Goal: Entertainment & Leisure: Browse casually

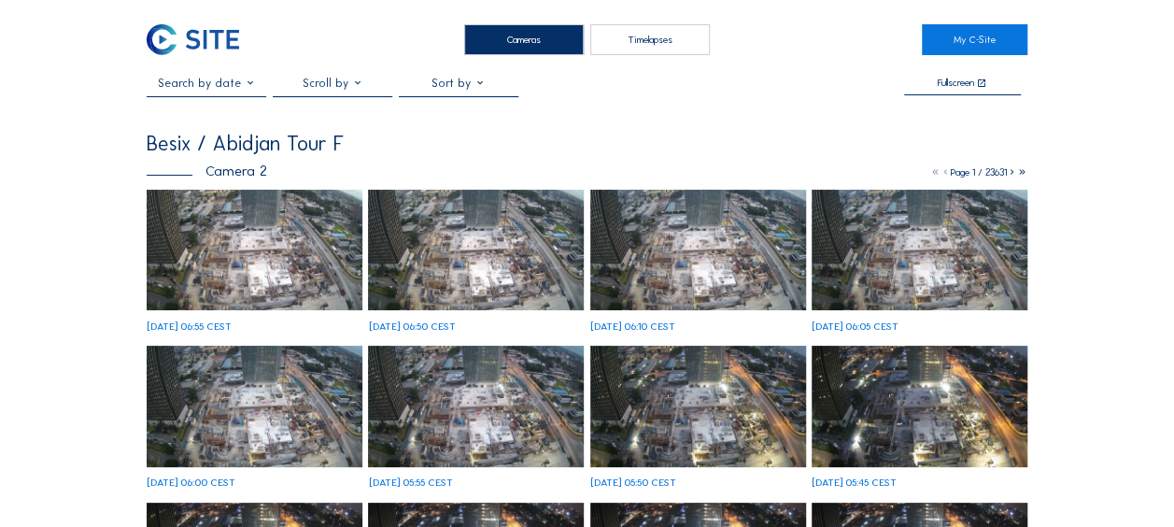
click at [303, 247] on img at bounding box center [255, 250] width 216 height 121
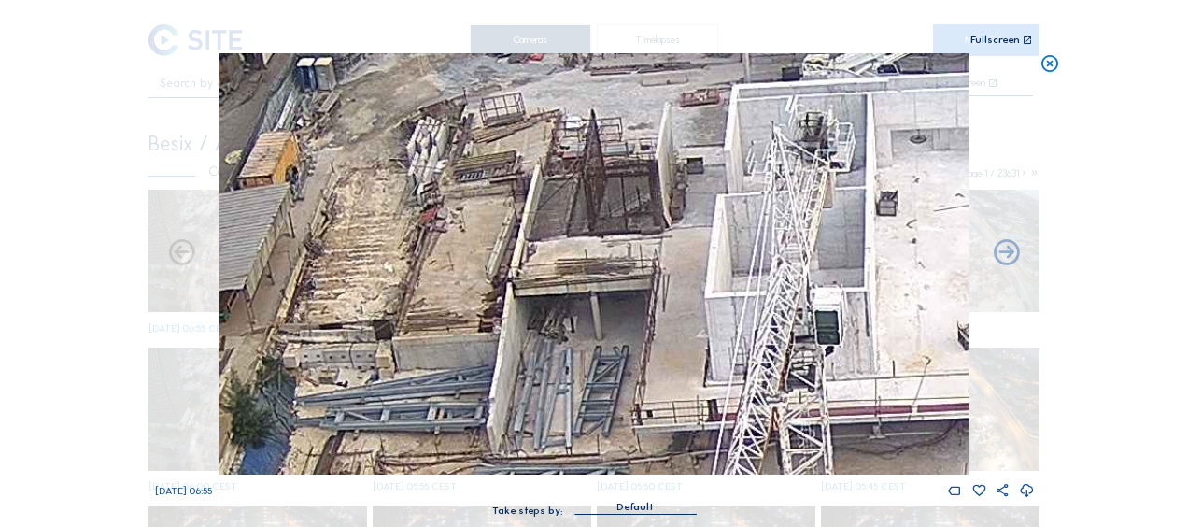
drag, startPoint x: 346, startPoint y: 224, endPoint x: 513, endPoint y: 185, distance: 170.8
click at [513, 185] on img at bounding box center [593, 263] width 749 height 421
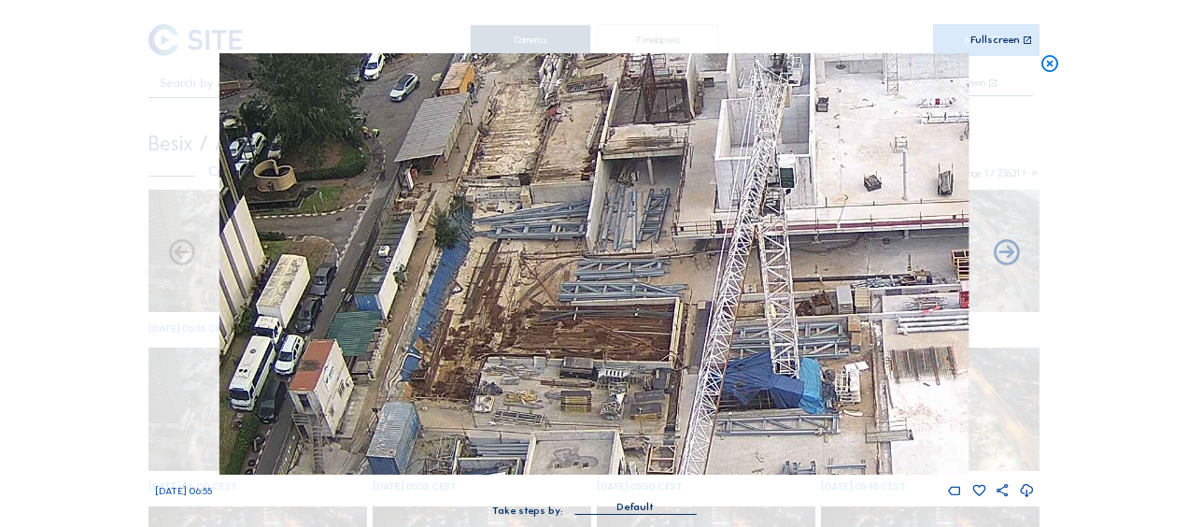
drag, startPoint x: 332, startPoint y: 374, endPoint x: 383, endPoint y: 261, distance: 122.9
click at [383, 261] on img at bounding box center [593, 263] width 749 height 421
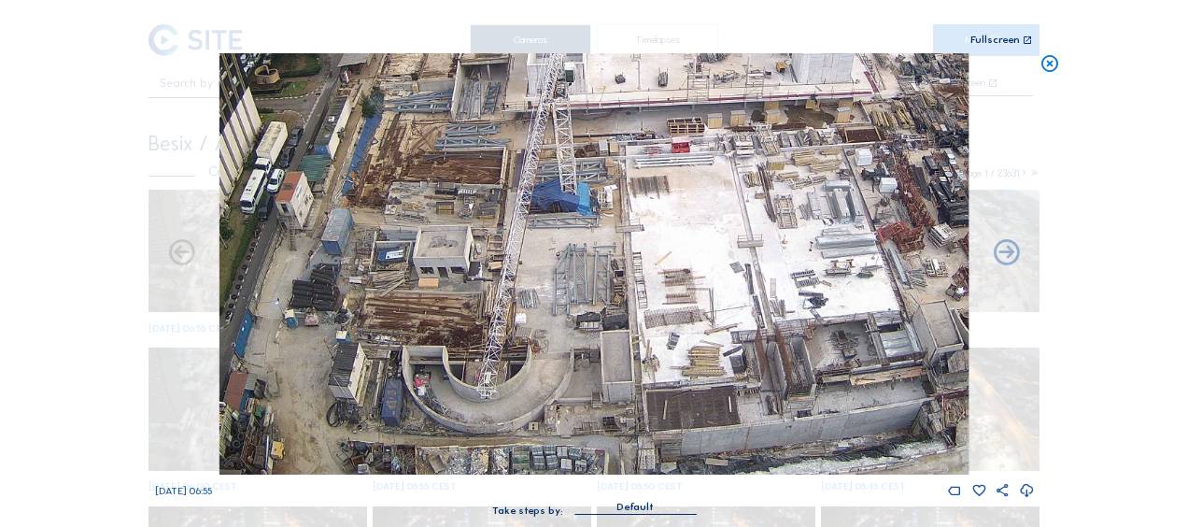
drag, startPoint x: 432, startPoint y: 414, endPoint x: 366, endPoint y: -91, distance: 508.6
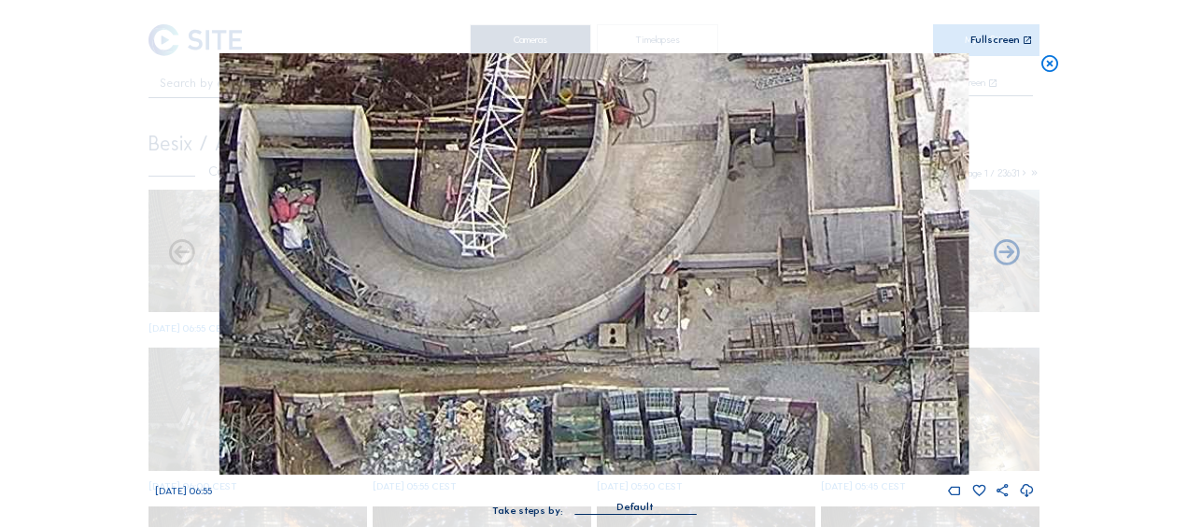
drag, startPoint x: 493, startPoint y: 422, endPoint x: 472, endPoint y: 302, distance: 122.2
click at [472, 302] on img at bounding box center [593, 263] width 749 height 421
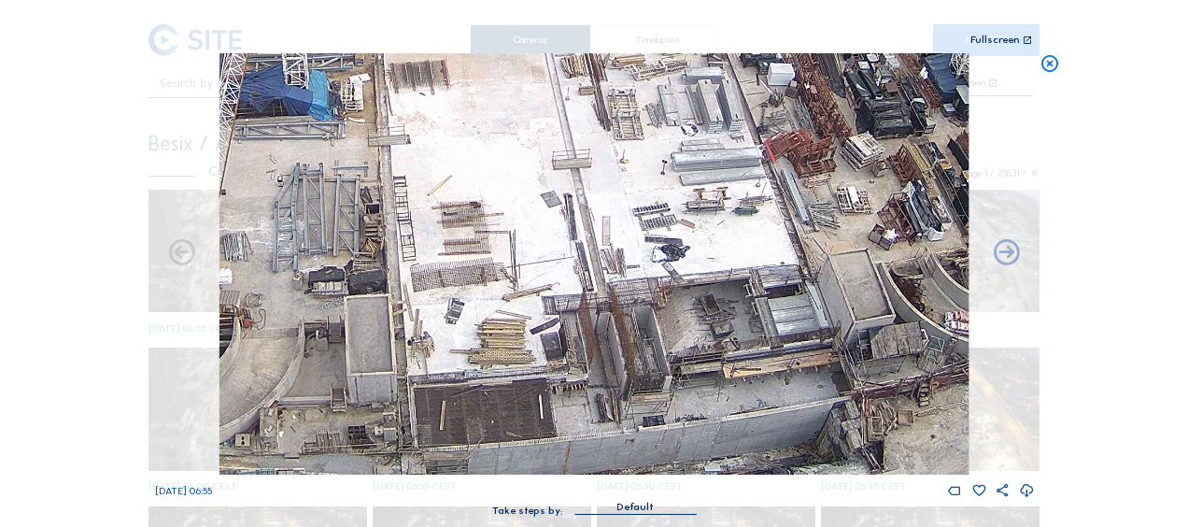
drag, startPoint x: 663, startPoint y: 256, endPoint x: 192, endPoint y: 349, distance: 479.8
click at [192, 349] on div "Mo 06 Oct 2025 06:55" at bounding box center [594, 275] width 879 height 445
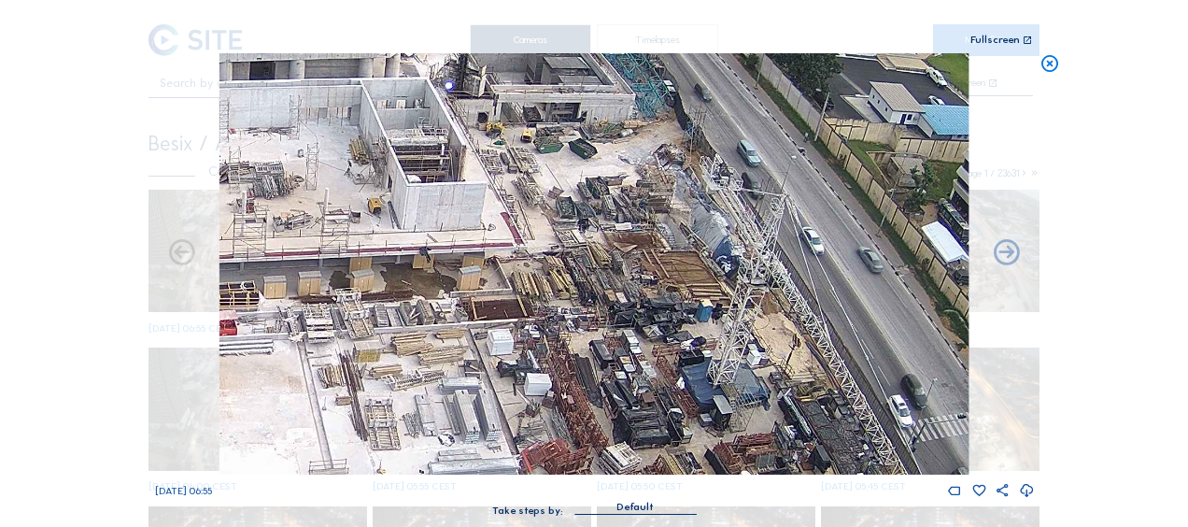
drag, startPoint x: 689, startPoint y: 179, endPoint x: 572, endPoint y: 439, distance: 284.6
click at [572, 439] on img at bounding box center [593, 263] width 749 height 421
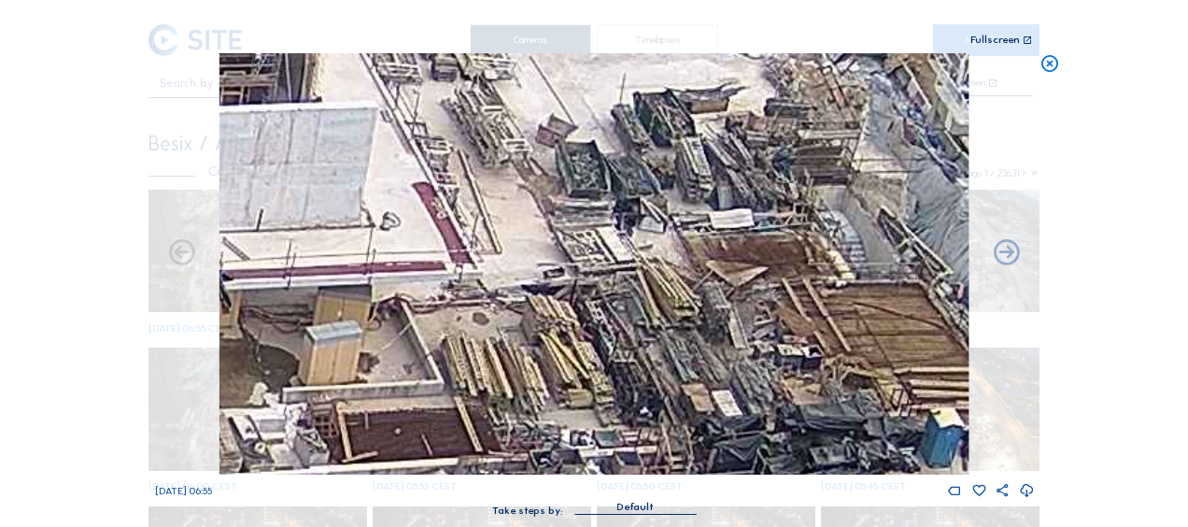
drag, startPoint x: 555, startPoint y: 307, endPoint x: 570, endPoint y: 214, distance: 94.6
click at [570, 214] on img at bounding box center [593, 263] width 749 height 421
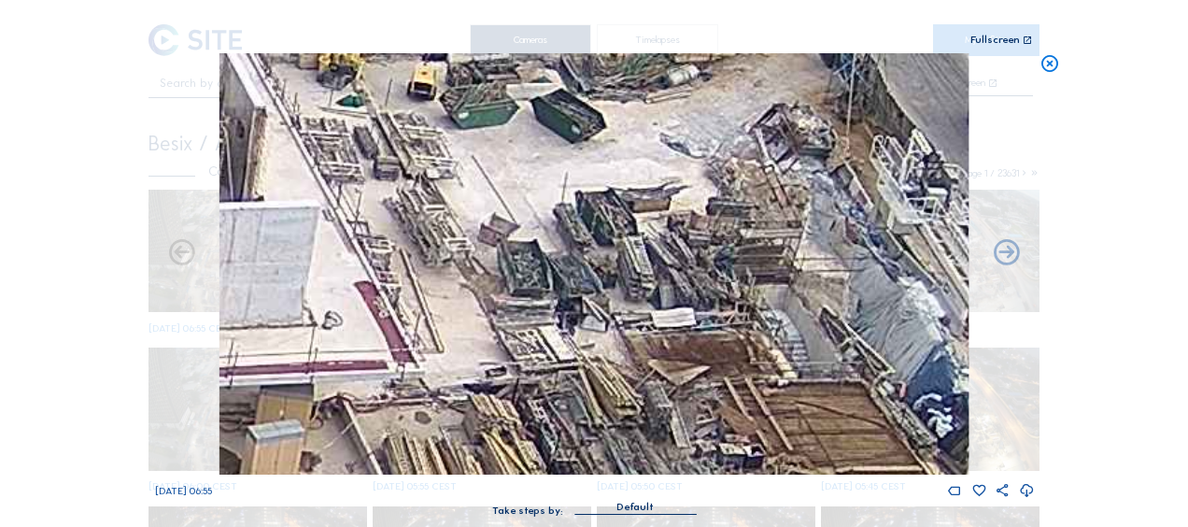
drag, startPoint x: 515, startPoint y: 306, endPoint x: 458, endPoint y: 405, distance: 114.7
click at [458, 405] on img at bounding box center [593, 263] width 749 height 421
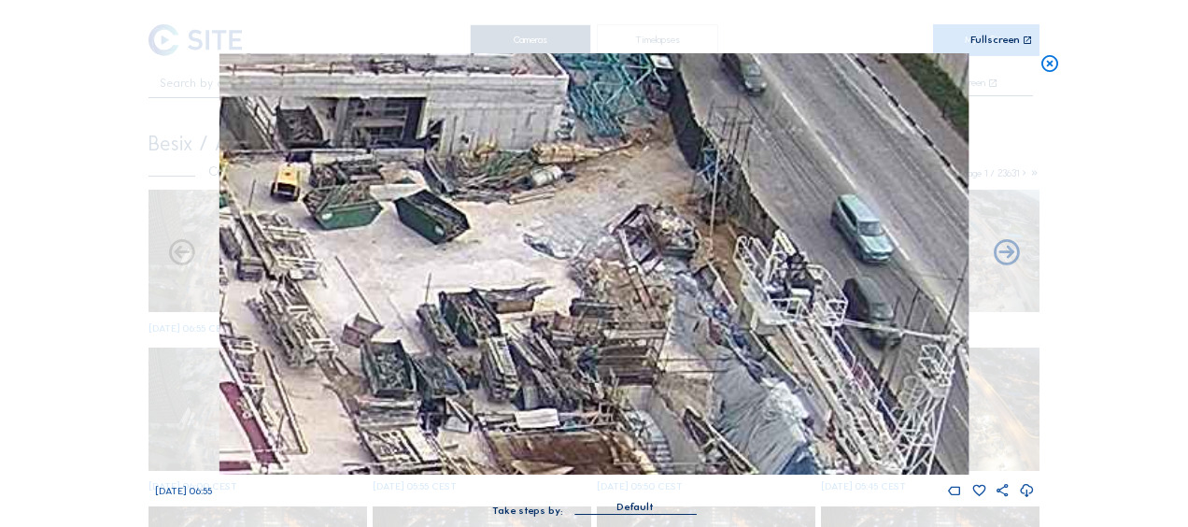
drag, startPoint x: 747, startPoint y: 144, endPoint x: 611, endPoint y: 245, distance: 169.6
click at [611, 245] on img at bounding box center [593, 263] width 749 height 421
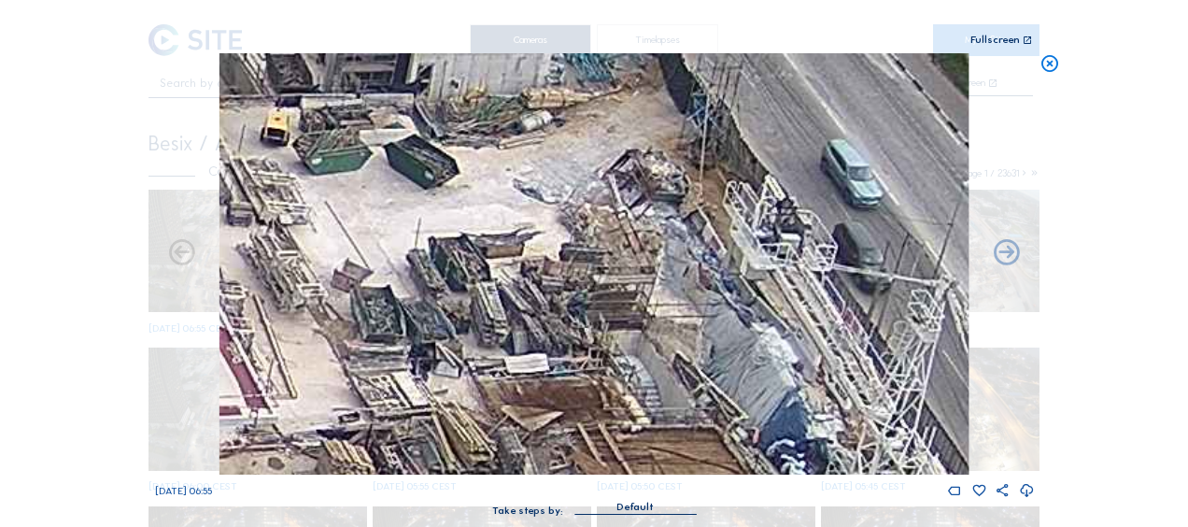
drag, startPoint x: 659, startPoint y: 333, endPoint x: 644, endPoint y: 280, distance: 55.3
click at [648, 278] on img at bounding box center [593, 263] width 749 height 421
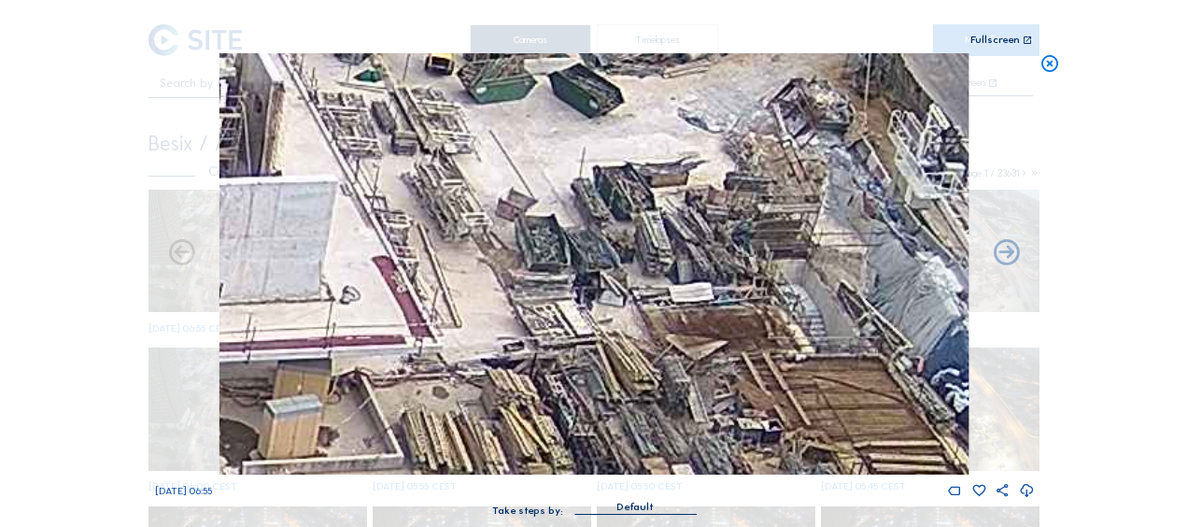
drag, startPoint x: 518, startPoint y: 228, endPoint x: 619, endPoint y: 236, distance: 101.2
click at [710, 157] on img at bounding box center [593, 263] width 749 height 421
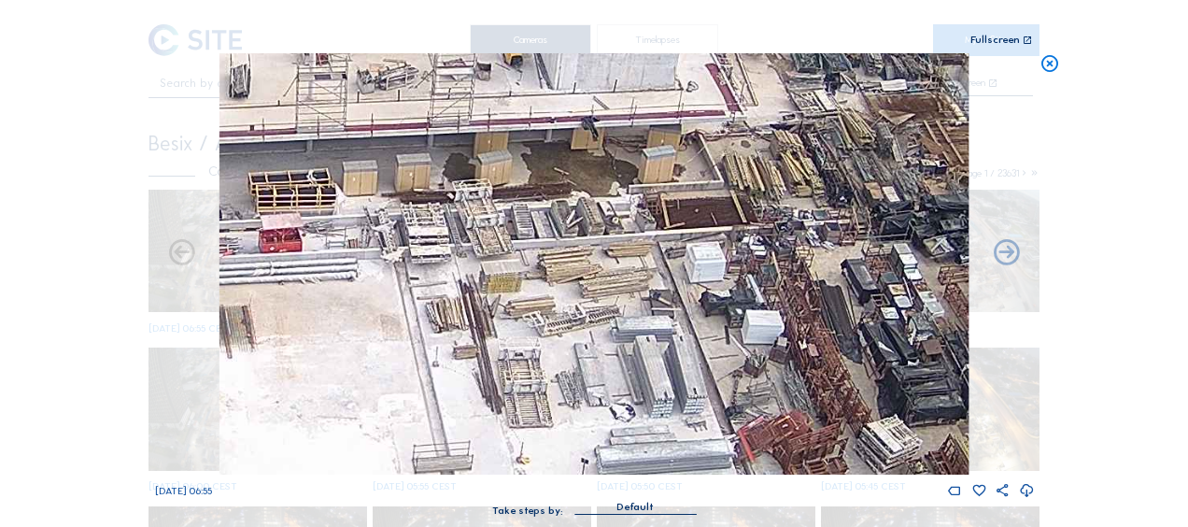
drag, startPoint x: 404, startPoint y: 342, endPoint x: 627, endPoint y: 172, distance: 279.8
click at [647, 148] on img at bounding box center [593, 263] width 749 height 421
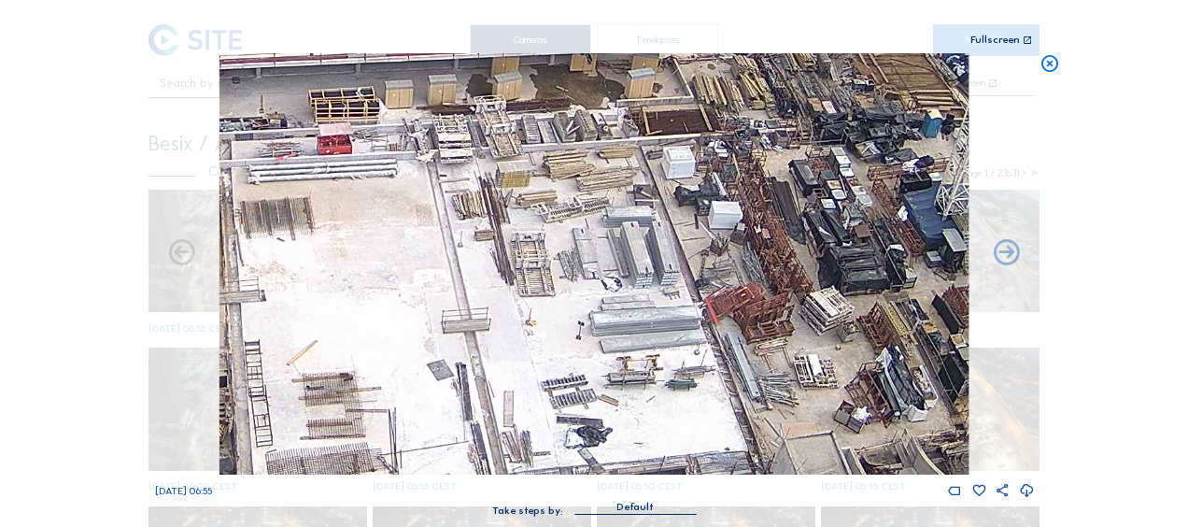
drag, startPoint x: 402, startPoint y: 395, endPoint x: 698, endPoint y: 90, distance: 424.6
click at [697, 90] on img at bounding box center [593, 263] width 749 height 421
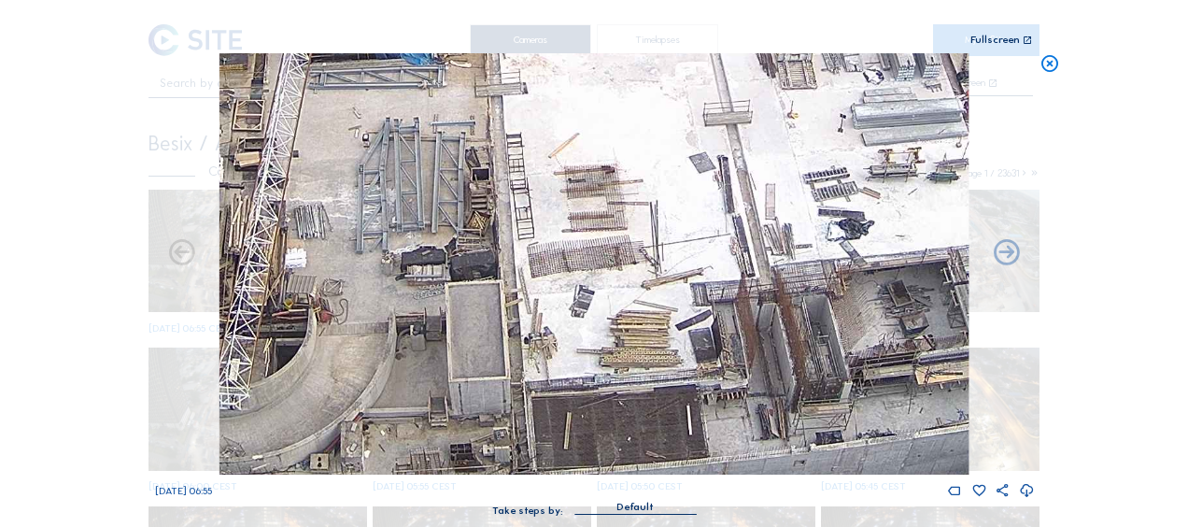
drag, startPoint x: 570, startPoint y: 273, endPoint x: 958, endPoint y: 0, distance: 474.6
click at [958, 0] on div "Scroll to travel through time | Press 'Alt' Button + Scroll to Zoom | Click and…" at bounding box center [594, 267] width 879 height 534
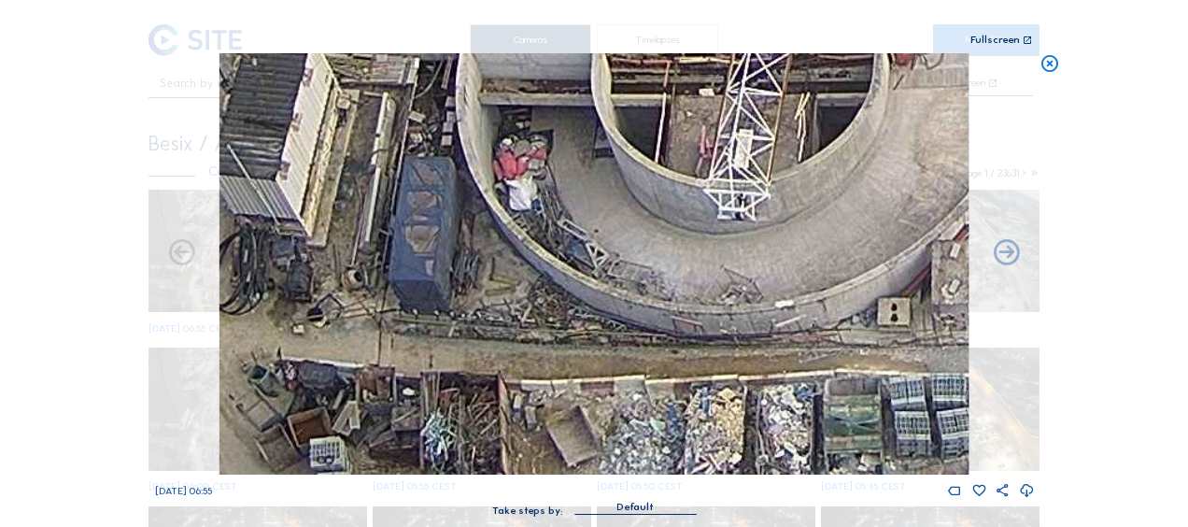
drag, startPoint x: 554, startPoint y: 437, endPoint x: 629, endPoint y: 280, distance: 174.2
click at [629, 280] on img at bounding box center [593, 263] width 749 height 421
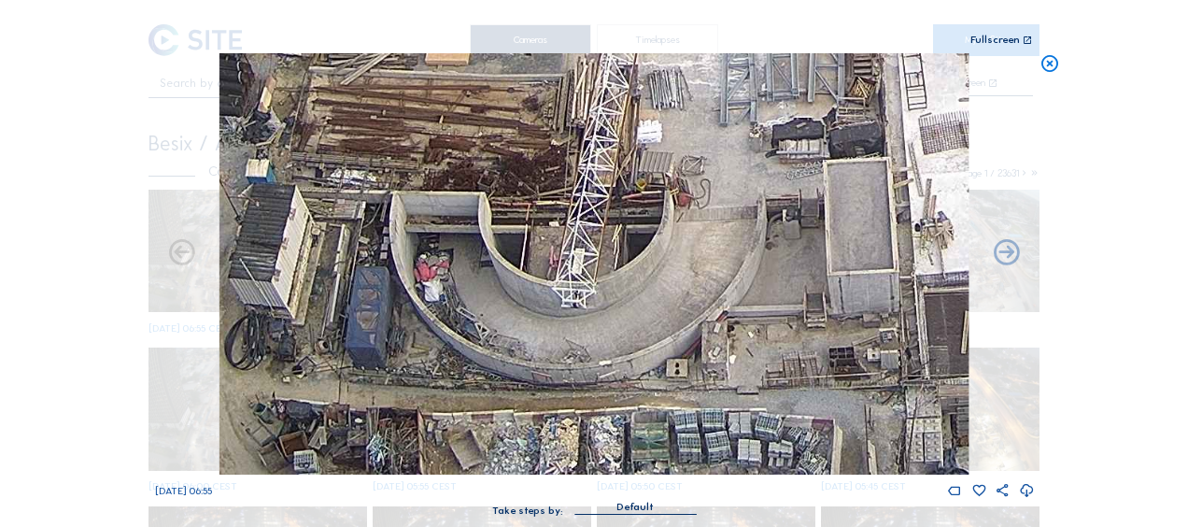
drag, startPoint x: 837, startPoint y: 308, endPoint x: 620, endPoint y: 273, distance: 219.5
click at [622, 248] on img at bounding box center [593, 263] width 749 height 421
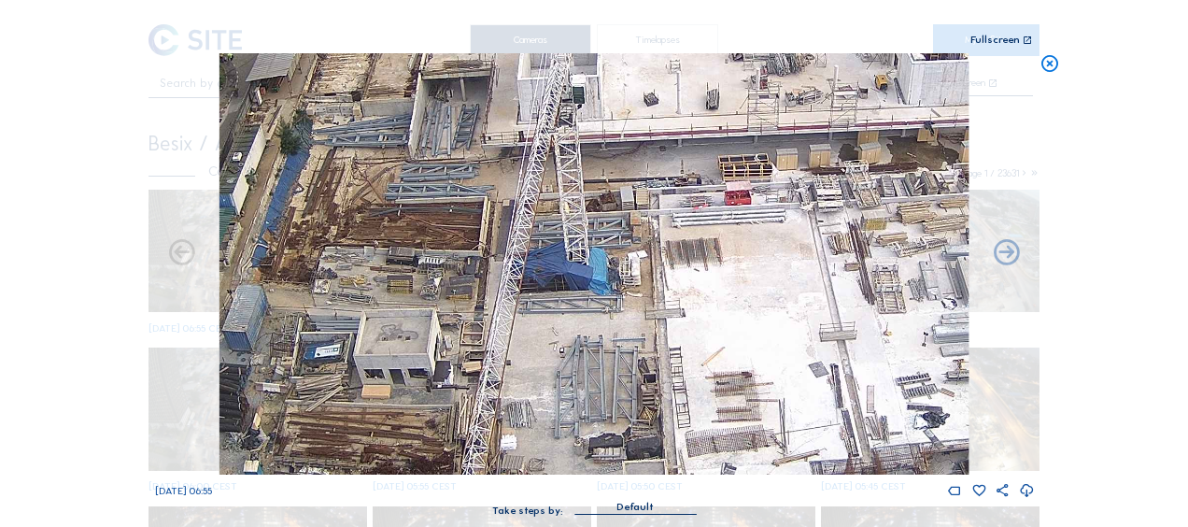
drag, startPoint x: 604, startPoint y: 153, endPoint x: 593, endPoint y: 345, distance: 192.7
click at [593, 345] on img at bounding box center [593, 263] width 749 height 421
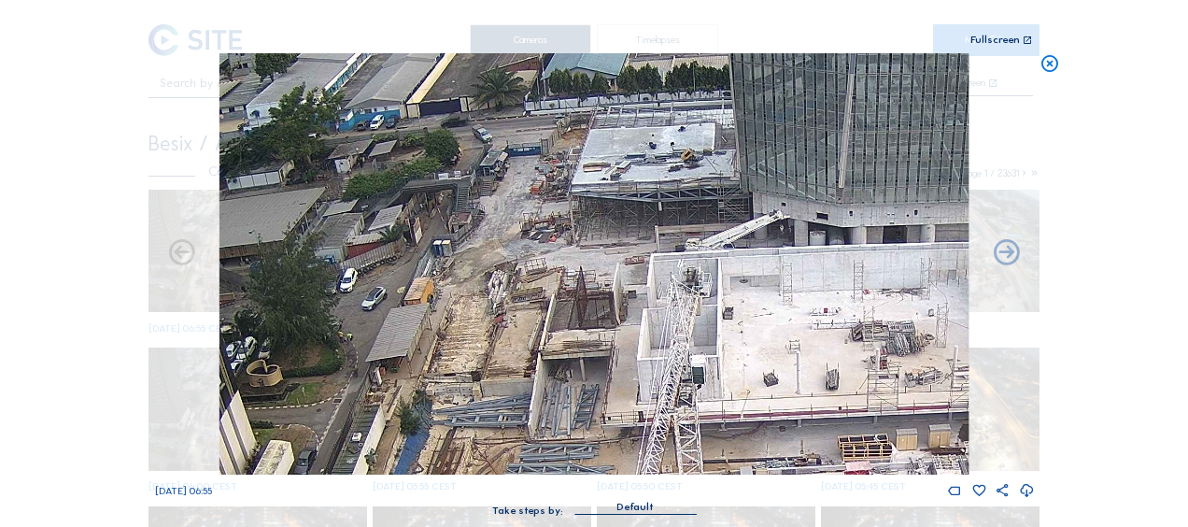
drag, startPoint x: 450, startPoint y: 120, endPoint x: 571, endPoint y: 396, distance: 301.5
click at [571, 396] on img at bounding box center [593, 263] width 749 height 421
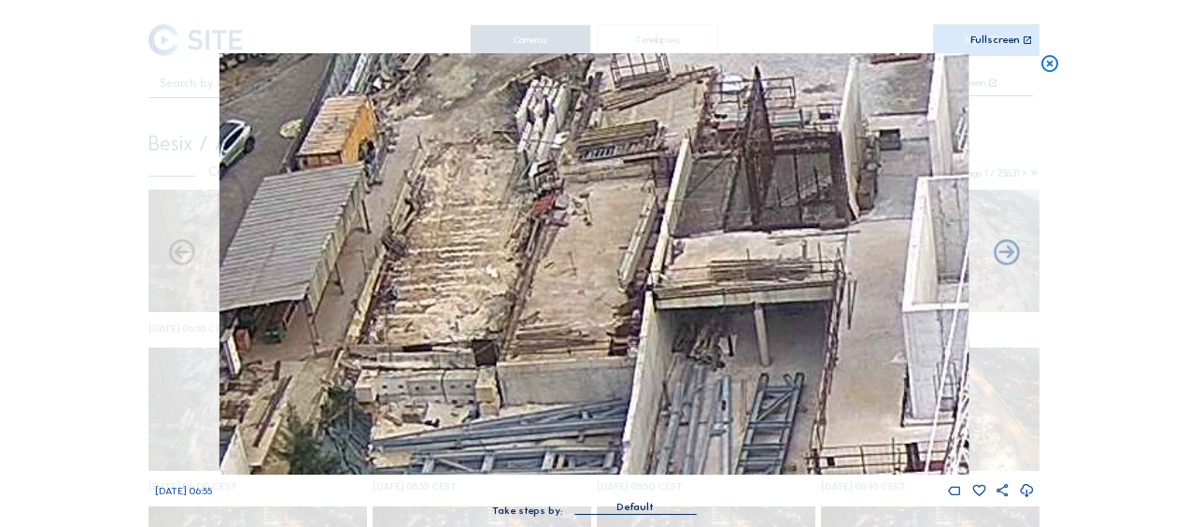
drag, startPoint x: 472, startPoint y: 357, endPoint x: 415, endPoint y: 233, distance: 136.2
click at [404, 199] on img at bounding box center [593, 263] width 749 height 421
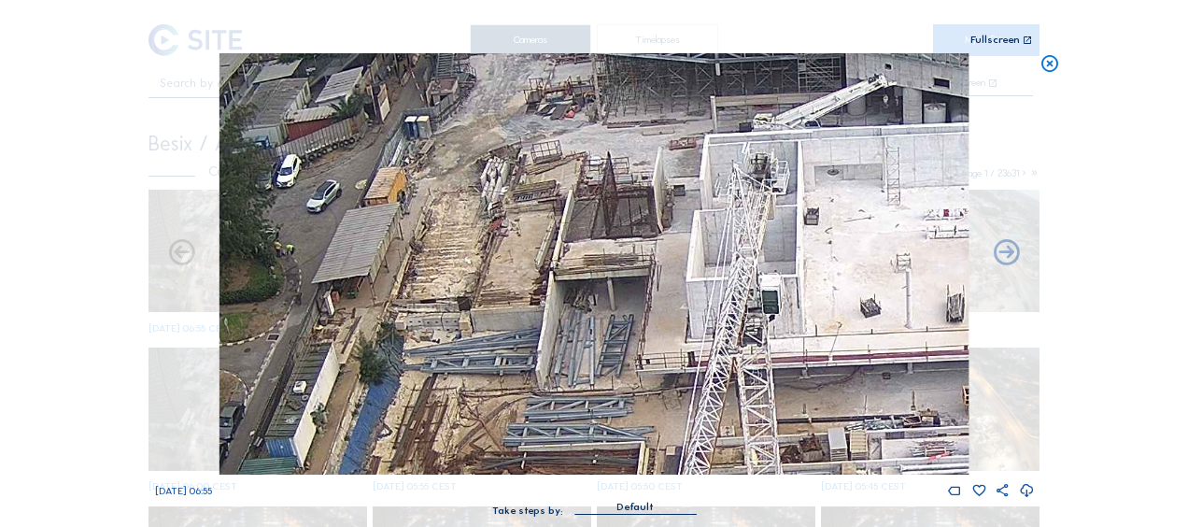
drag, startPoint x: 444, startPoint y: 423, endPoint x: 436, endPoint y: 295, distance: 128.2
click at [436, 295] on img at bounding box center [593, 263] width 749 height 421
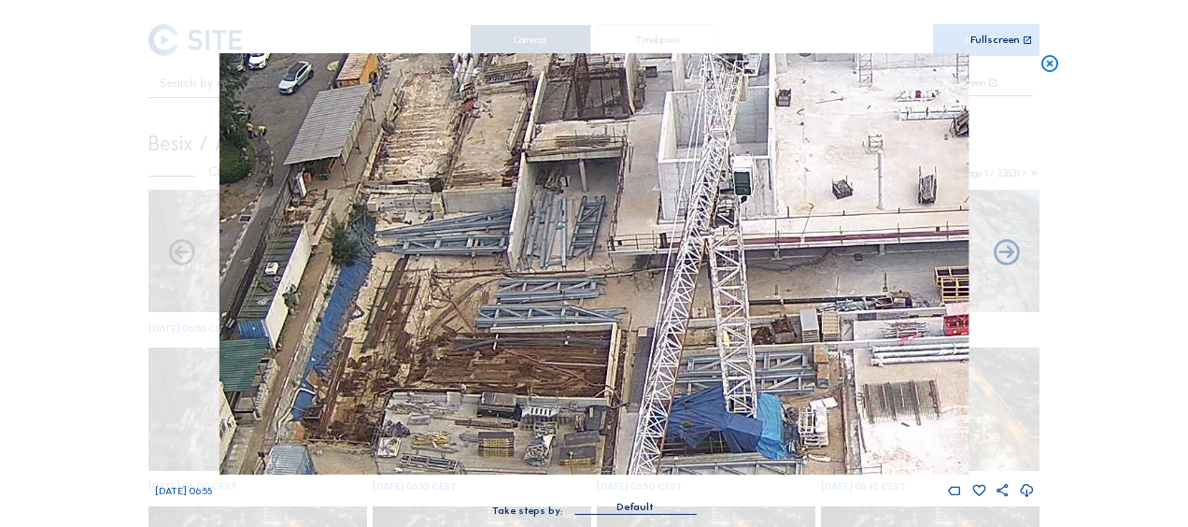
drag, startPoint x: 467, startPoint y: 352, endPoint x: 461, endPoint y: 338, distance: 15.1
click at [461, 338] on img at bounding box center [593, 263] width 749 height 421
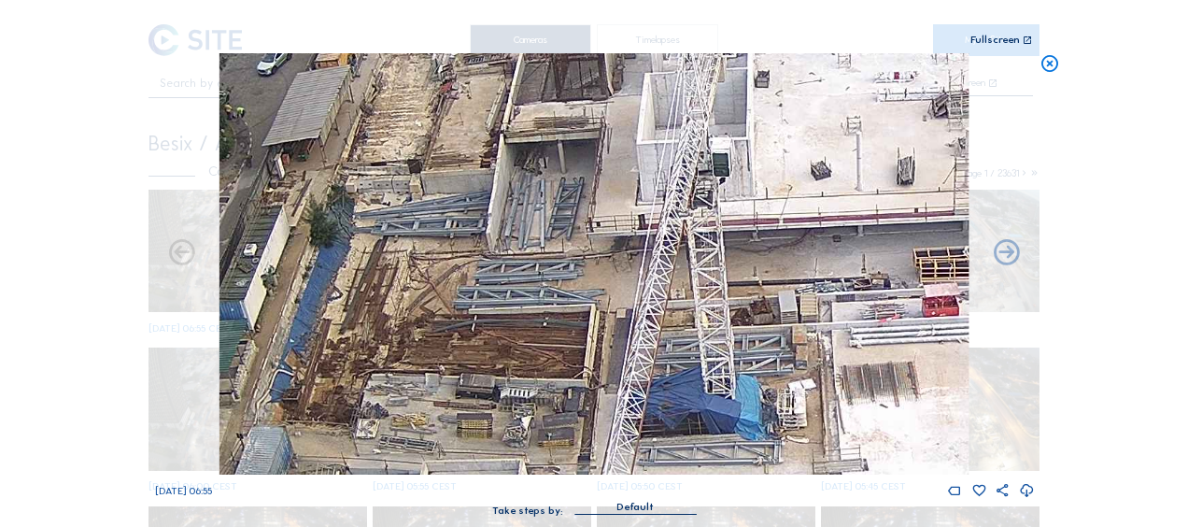
drag, startPoint x: 521, startPoint y: 383, endPoint x: 486, endPoint y: 360, distance: 41.2
click at [486, 360] on img at bounding box center [593, 263] width 749 height 421
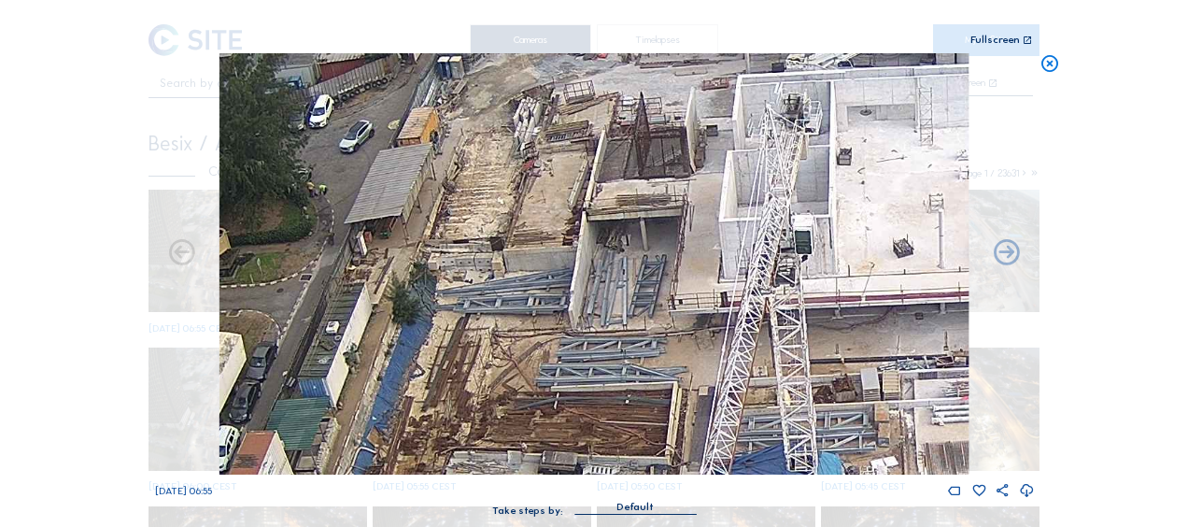
drag, startPoint x: 509, startPoint y: 272, endPoint x: 519, endPoint y: 279, distance: 12.7
click at [519, 279] on img at bounding box center [593, 263] width 749 height 421
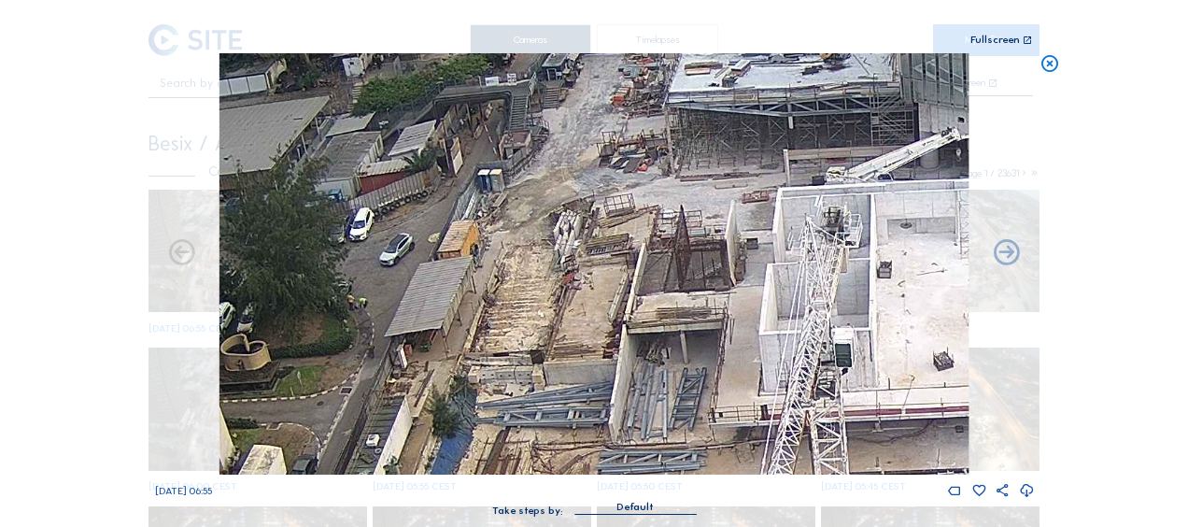
drag, startPoint x: 507, startPoint y: 198, endPoint x: 542, endPoint y: 306, distance: 113.7
click at [542, 306] on img at bounding box center [593, 263] width 749 height 421
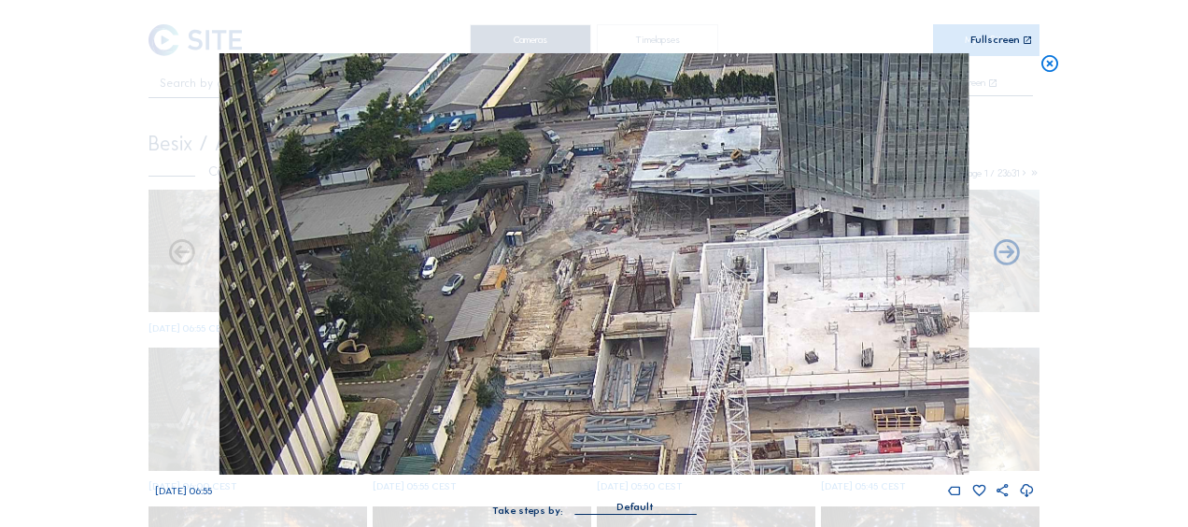
click at [551, 137] on img at bounding box center [593, 263] width 749 height 421
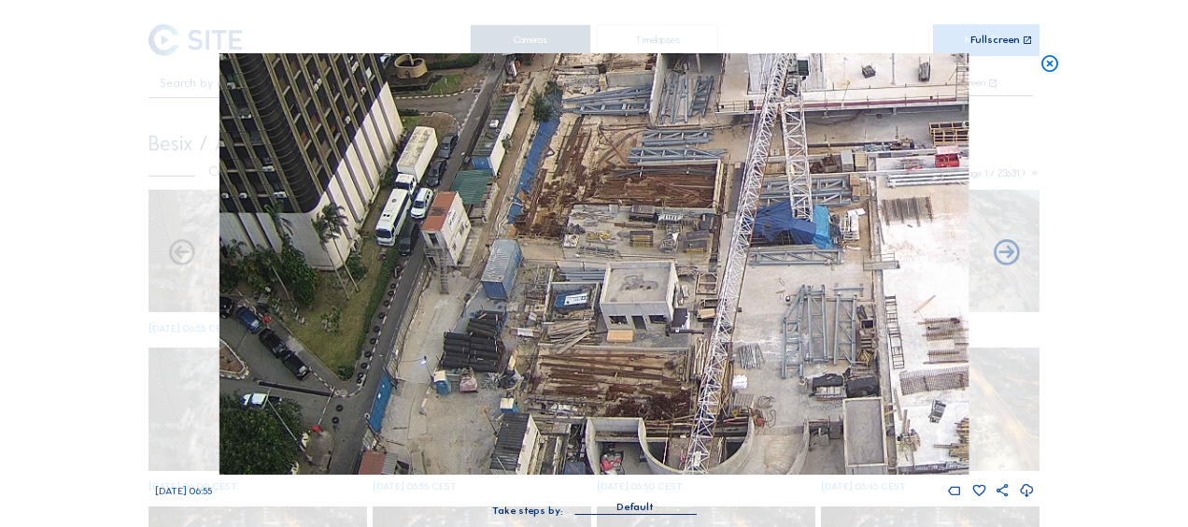
drag, startPoint x: 538, startPoint y: 353, endPoint x: 610, endPoint y: 148, distance: 217.6
click at [588, 108] on img at bounding box center [593, 263] width 749 height 421
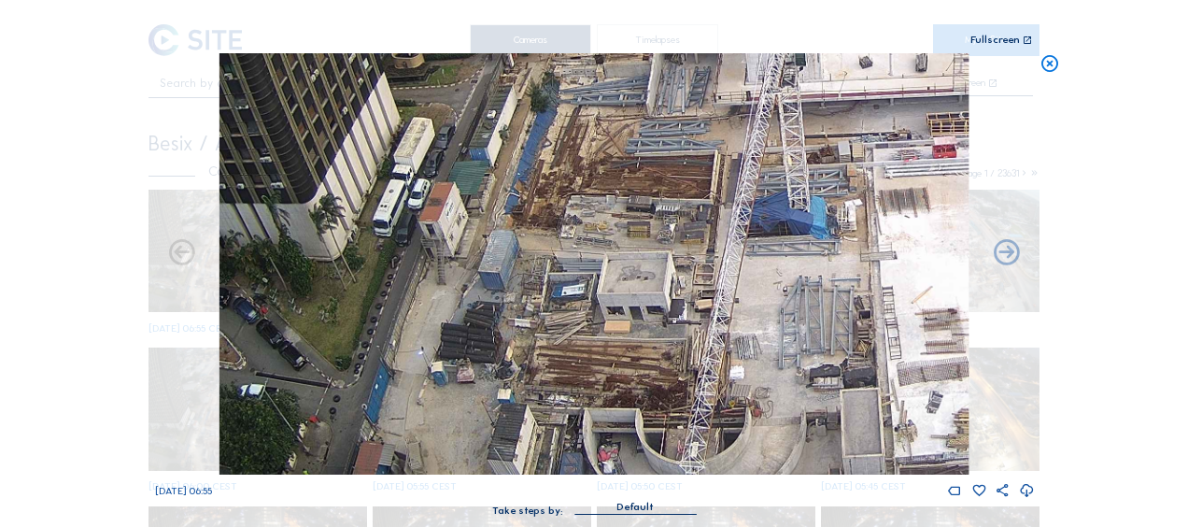
drag, startPoint x: 571, startPoint y: 423, endPoint x: 596, endPoint y: 245, distance: 180.0
click at [594, 252] on img at bounding box center [593, 263] width 749 height 421
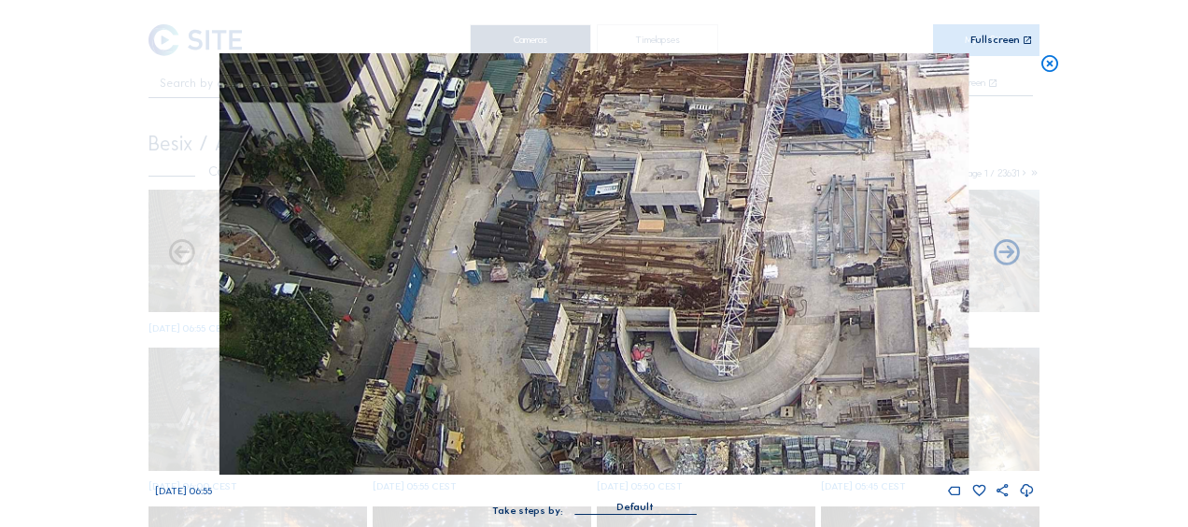
drag, startPoint x: 579, startPoint y: 272, endPoint x: 585, endPoint y: 252, distance: 20.4
click at [585, 252] on img at bounding box center [593, 263] width 749 height 421
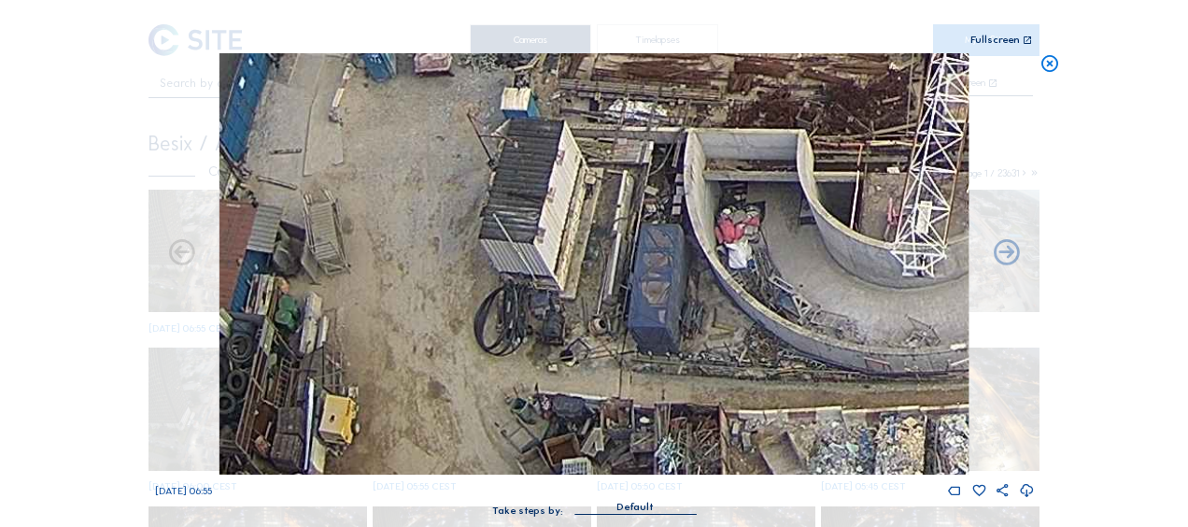
drag, startPoint x: 555, startPoint y: 323, endPoint x: 522, endPoint y: 218, distance: 109.6
click at [522, 218] on img at bounding box center [593, 263] width 749 height 421
click at [505, 170] on img at bounding box center [593, 263] width 749 height 421
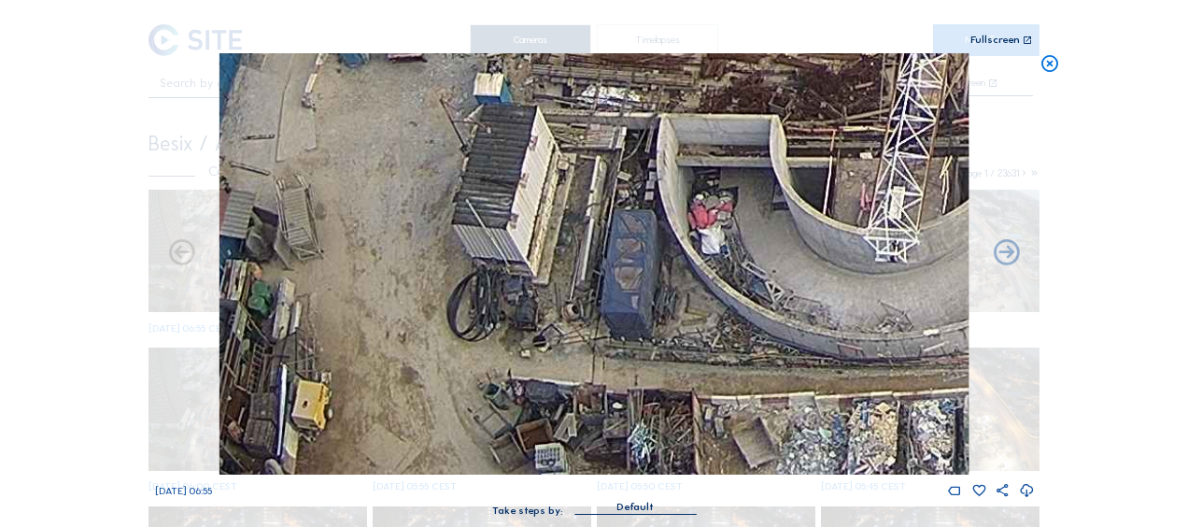
drag, startPoint x: 515, startPoint y: 252, endPoint x: 486, endPoint y: 183, distance: 75.3
click at [486, 183] on img at bounding box center [593, 263] width 749 height 421
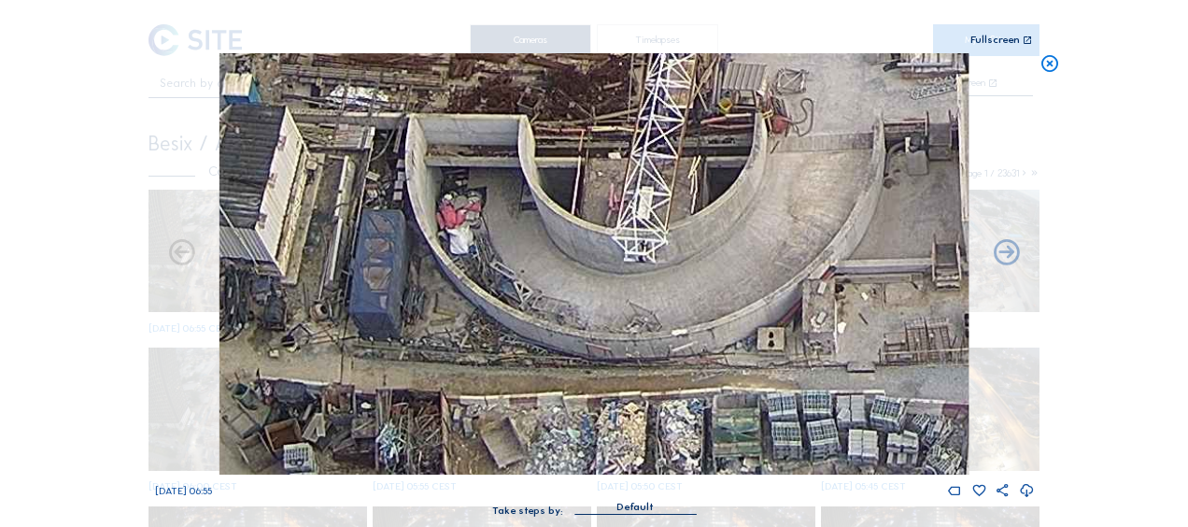
drag, startPoint x: 711, startPoint y: 218, endPoint x: 463, endPoint y: 127, distance: 263.5
click at [463, 127] on img at bounding box center [593, 263] width 749 height 421
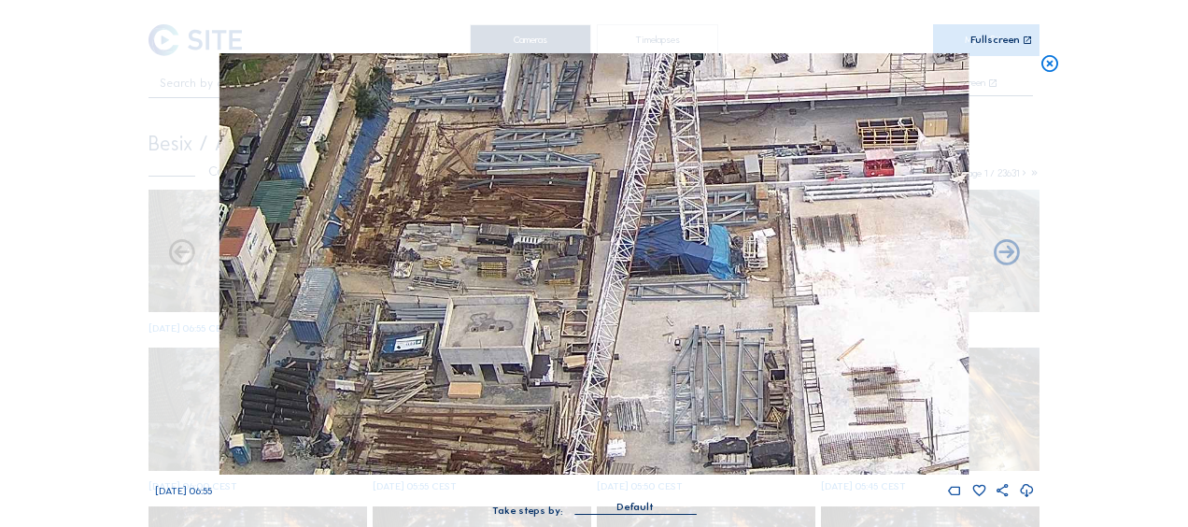
drag, startPoint x: 665, startPoint y: 216, endPoint x: 640, endPoint y: 447, distance: 232.9
click at [640, 447] on img at bounding box center [593, 263] width 749 height 421
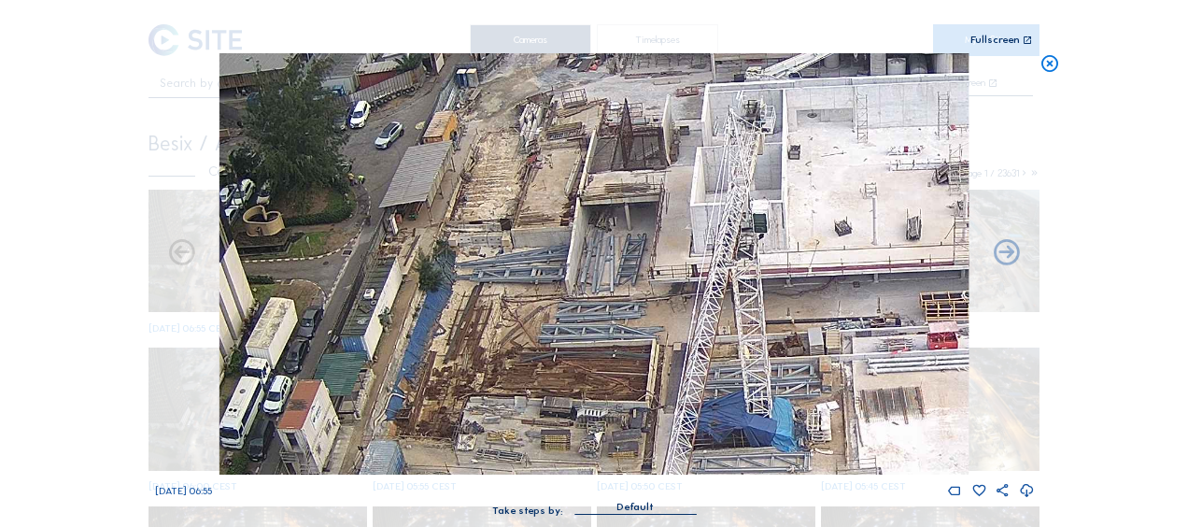
drag, startPoint x: 504, startPoint y: 225, endPoint x: 542, endPoint y: 358, distance: 137.8
click at [542, 358] on img at bounding box center [593, 263] width 749 height 421
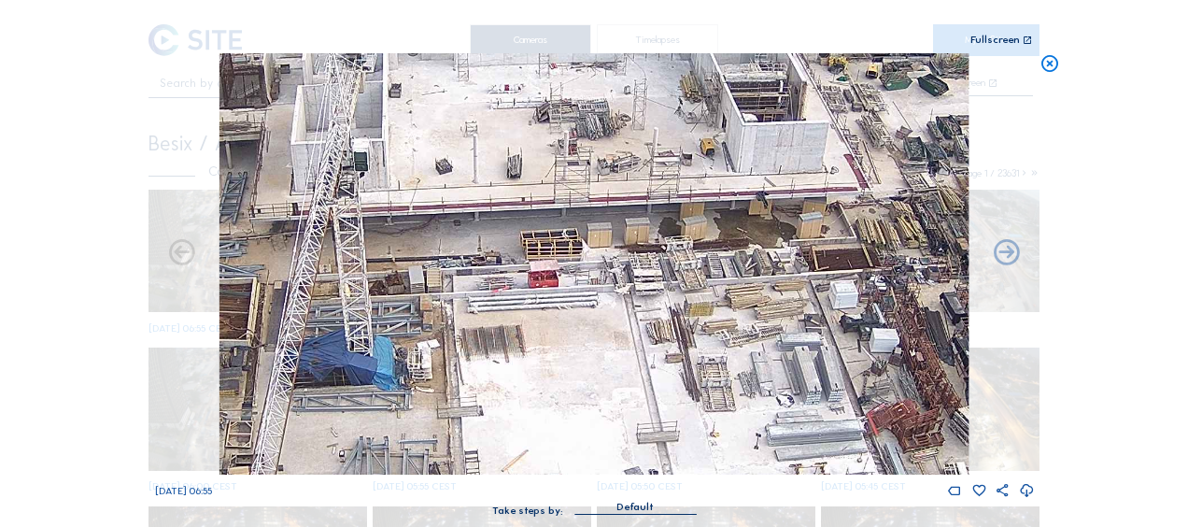
drag, startPoint x: 572, startPoint y: 251, endPoint x: 353, endPoint y: 221, distance: 221.5
click at [353, 221] on img at bounding box center [593, 263] width 749 height 421
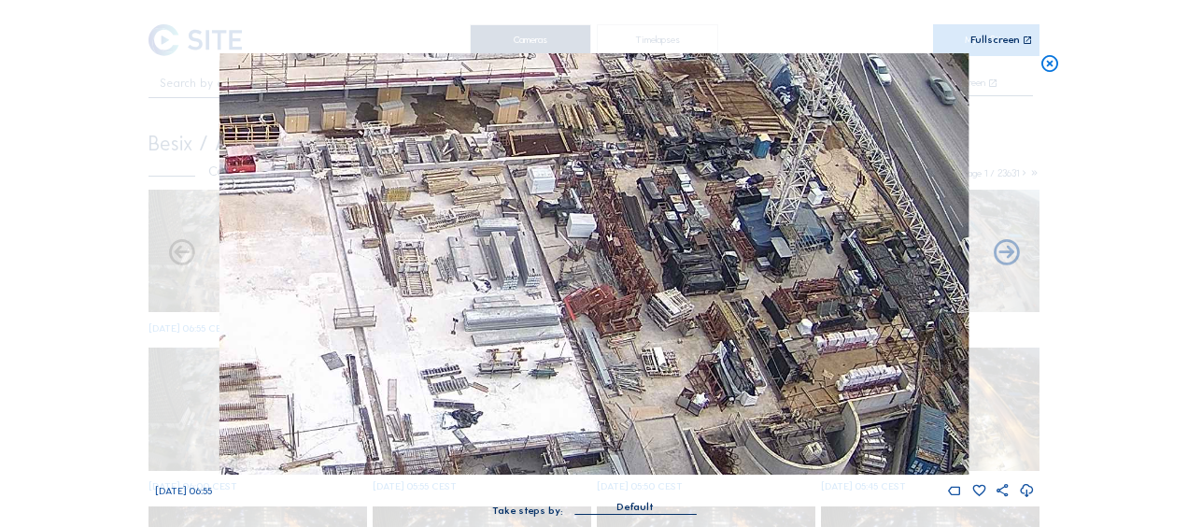
drag, startPoint x: 872, startPoint y: 331, endPoint x: 571, endPoint y: 218, distance: 321.5
click at [571, 218] on img at bounding box center [593, 263] width 749 height 421
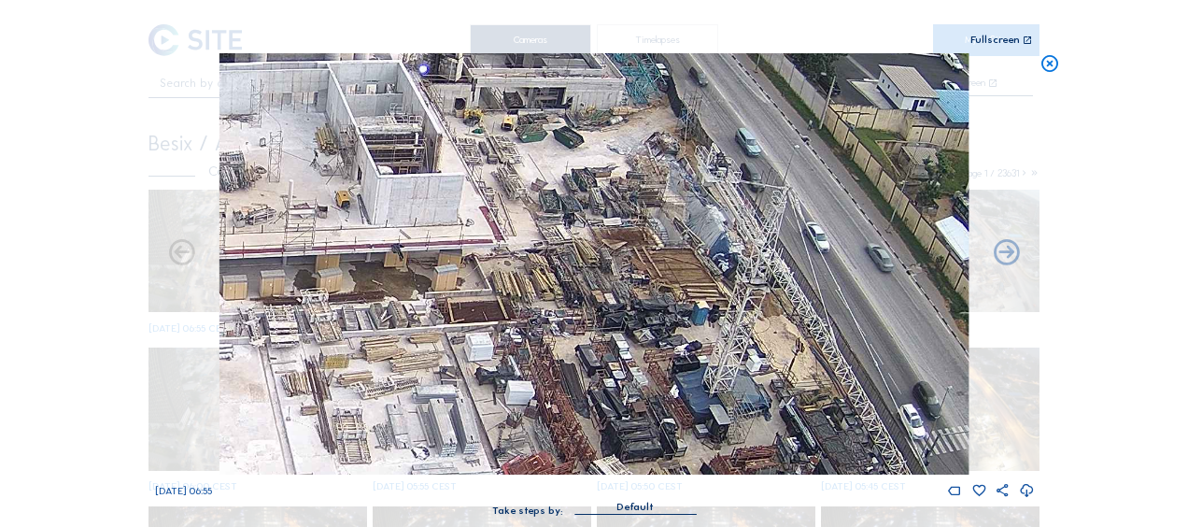
drag, startPoint x: 658, startPoint y: 336, endPoint x: 597, endPoint y: 452, distance: 131.2
click at [597, 452] on img at bounding box center [593, 263] width 749 height 421
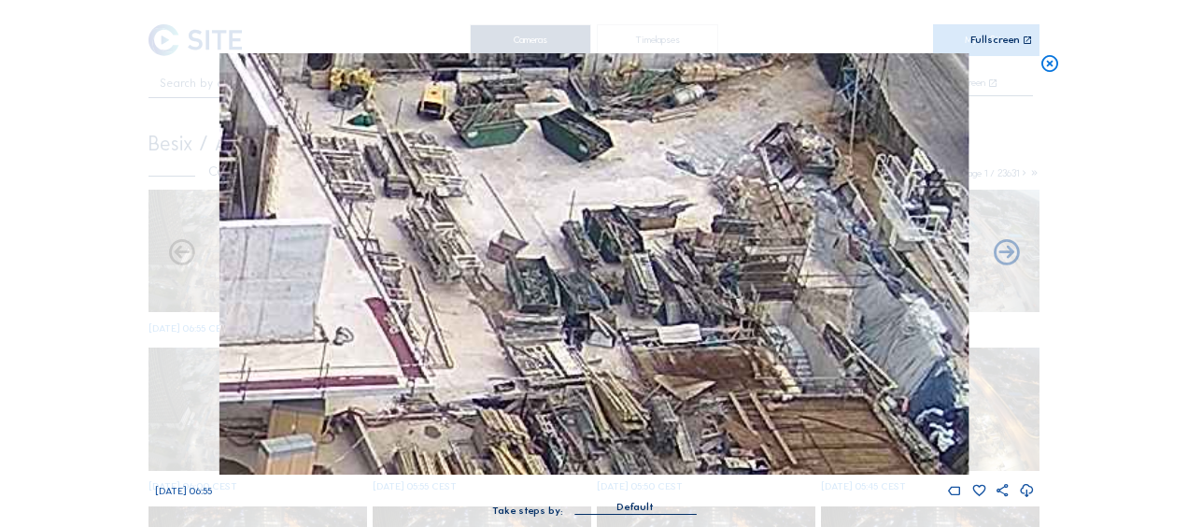
click at [706, 280] on img at bounding box center [593, 263] width 749 height 421
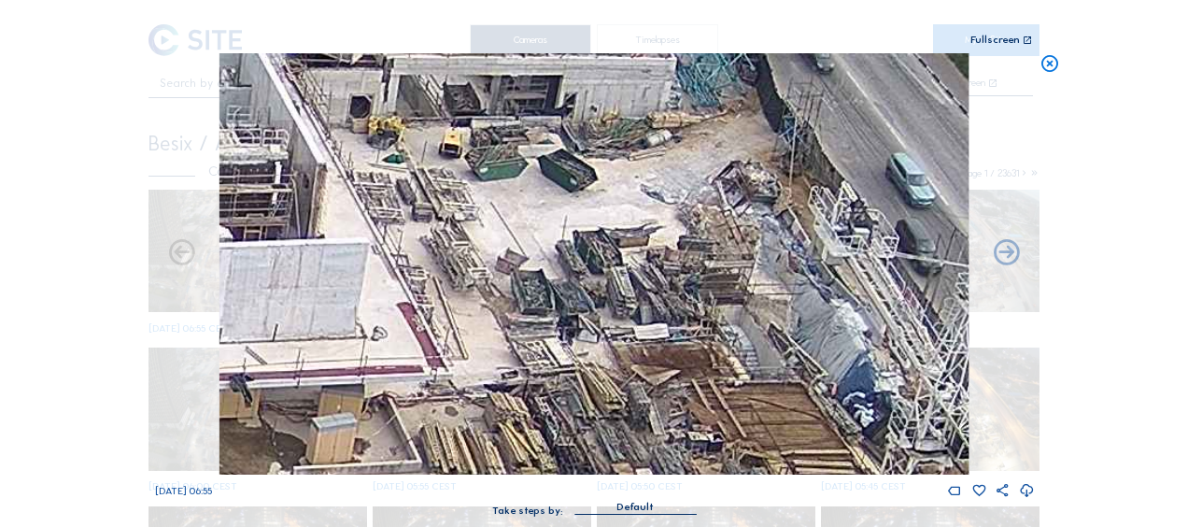
drag, startPoint x: 644, startPoint y: 254, endPoint x: 777, endPoint y: 120, distance: 188.2
click at [777, 120] on img at bounding box center [593, 263] width 749 height 421
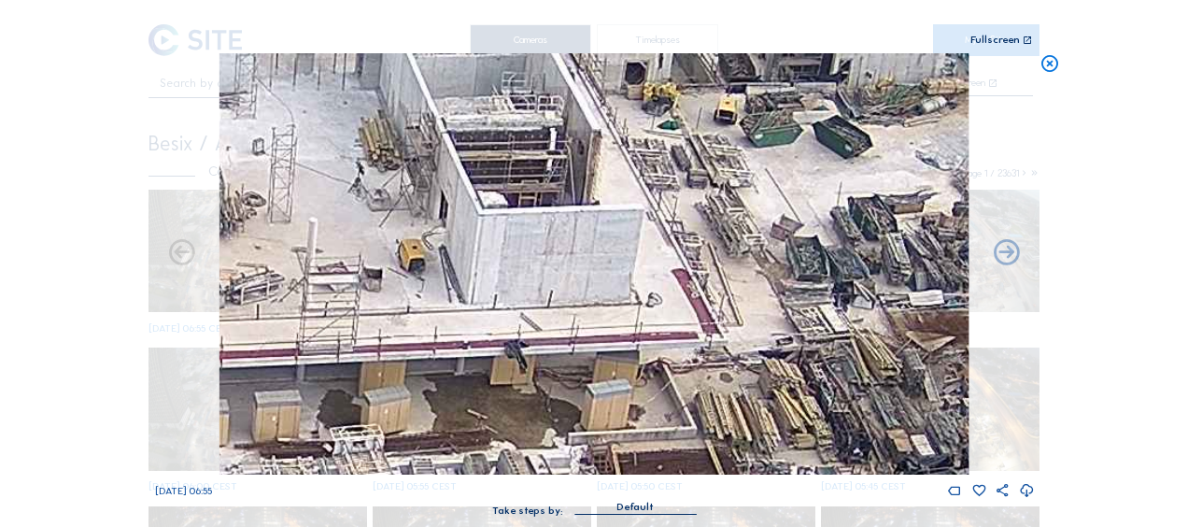
drag, startPoint x: 602, startPoint y: 188, endPoint x: 752, endPoint y: 284, distance: 177.7
click at [752, 284] on img at bounding box center [593, 263] width 749 height 421
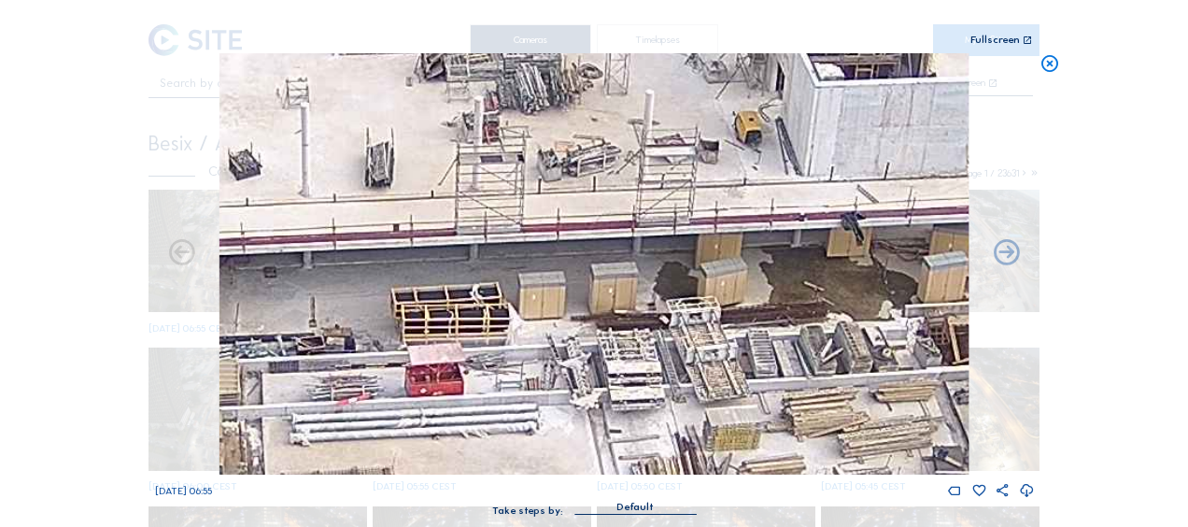
drag, startPoint x: 463, startPoint y: 304, endPoint x: 414, endPoint y: 331, distance: 56.0
click at [794, 179] on img at bounding box center [593, 263] width 749 height 421
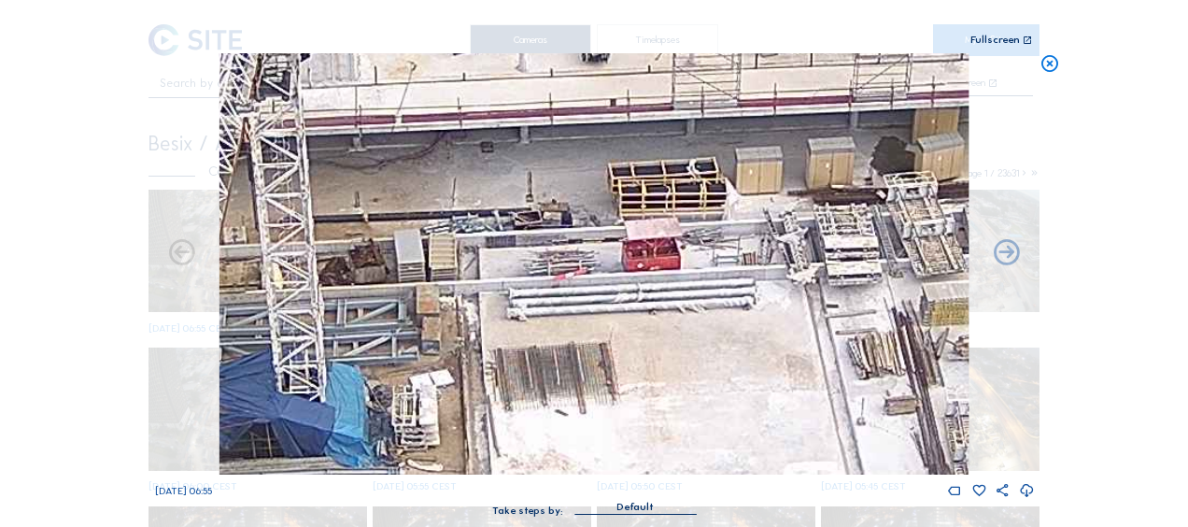
drag, startPoint x: 337, startPoint y: 346, endPoint x: 557, endPoint y: 233, distance: 246.8
click at [577, 205] on img at bounding box center [593, 263] width 749 height 421
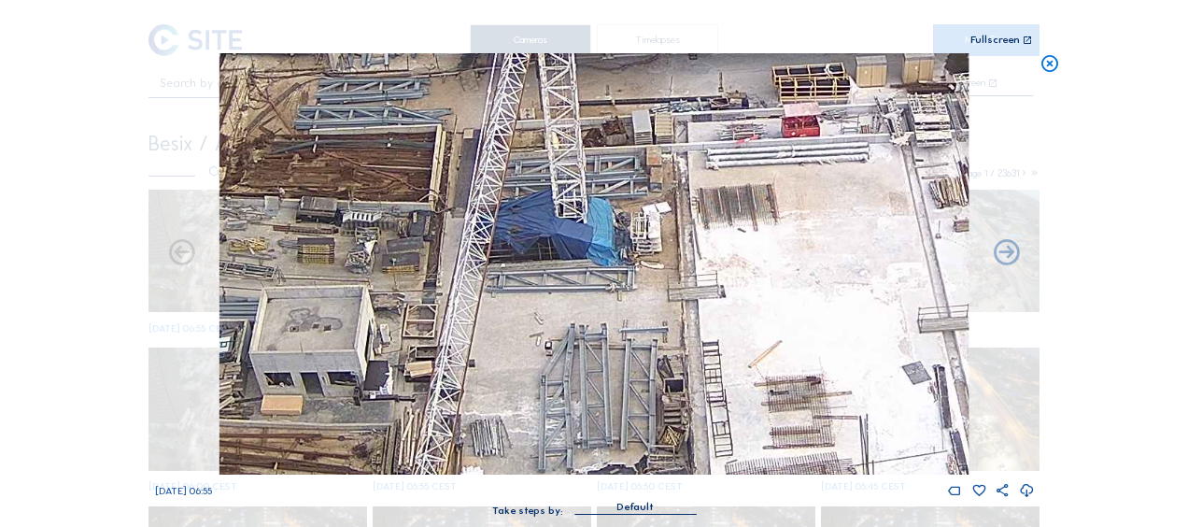
drag, startPoint x: 401, startPoint y: 325, endPoint x: 583, endPoint y: 203, distance: 219.4
click at [583, 203] on img at bounding box center [593, 263] width 749 height 421
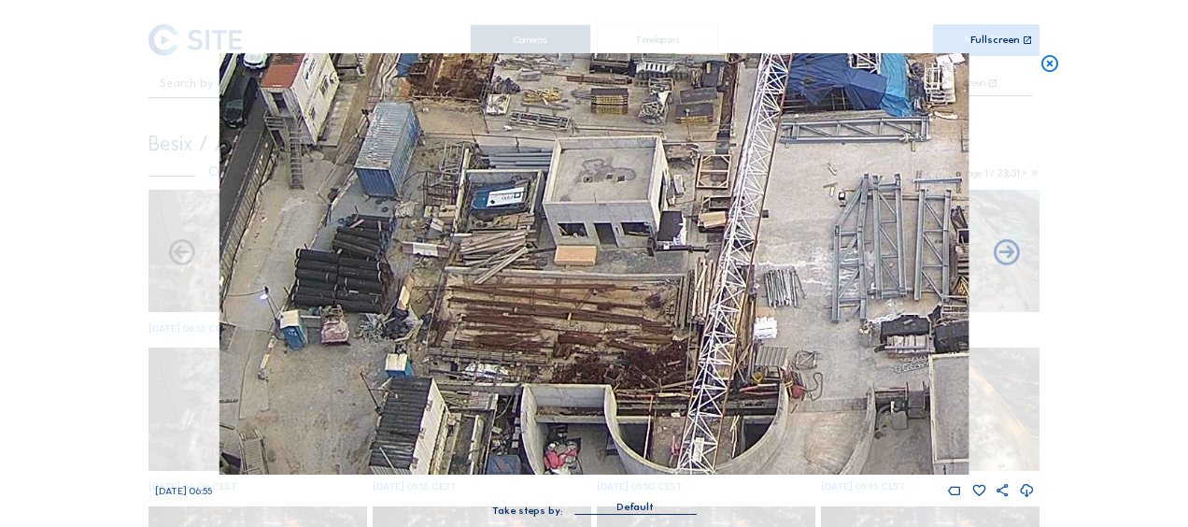
drag, startPoint x: 467, startPoint y: 312, endPoint x: 754, endPoint y: 169, distance: 320.3
click at [754, 169] on img at bounding box center [593, 263] width 749 height 421
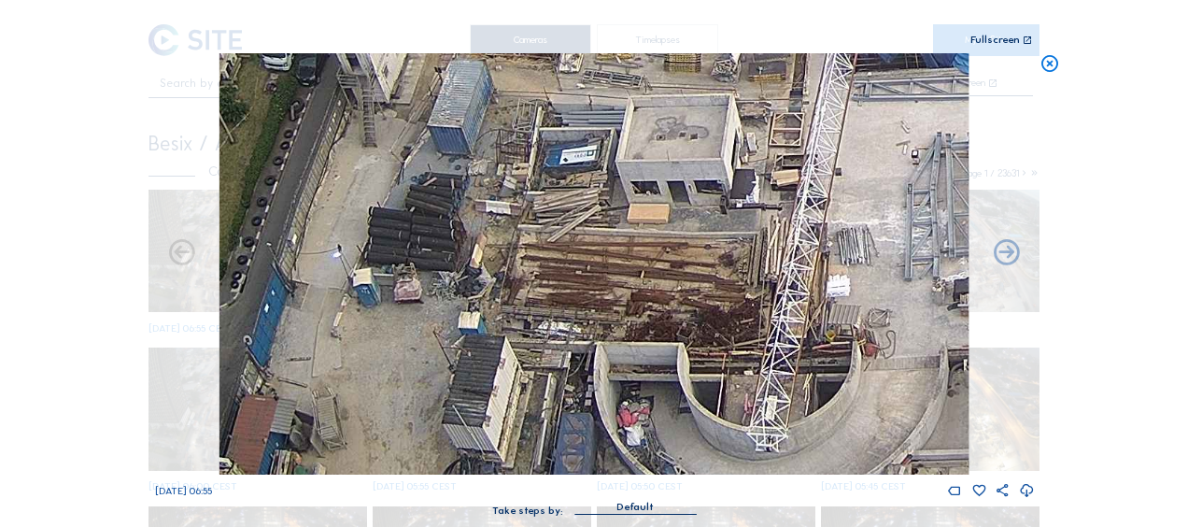
drag, startPoint x: 503, startPoint y: 355, endPoint x: 579, endPoint y: 297, distance: 95.2
click at [579, 297] on img at bounding box center [593, 263] width 749 height 421
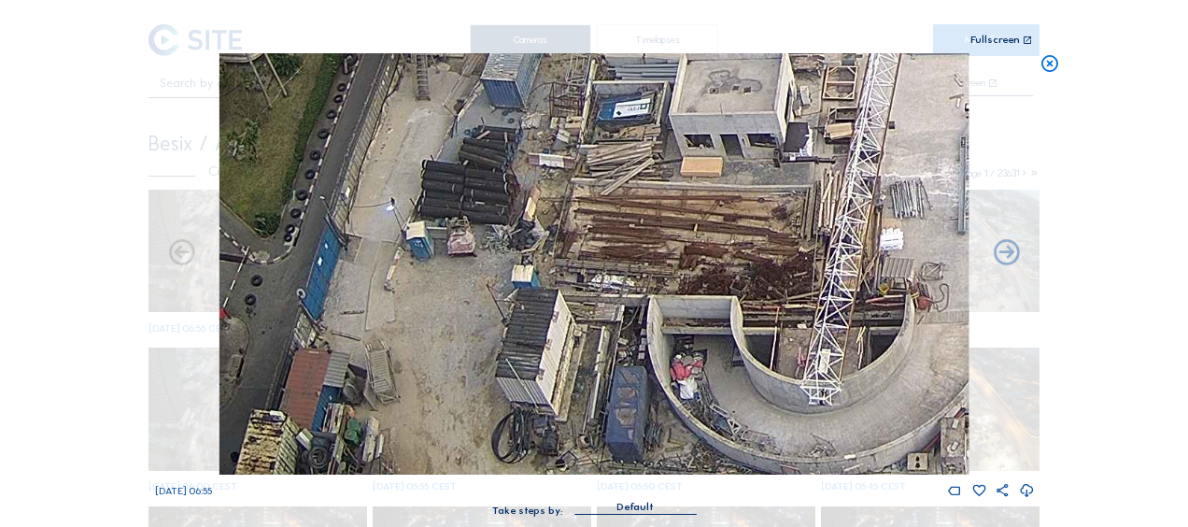
drag, startPoint x: 396, startPoint y: 408, endPoint x: 601, endPoint y: 208, distance: 286.6
click at [601, 208] on img at bounding box center [593, 263] width 749 height 421
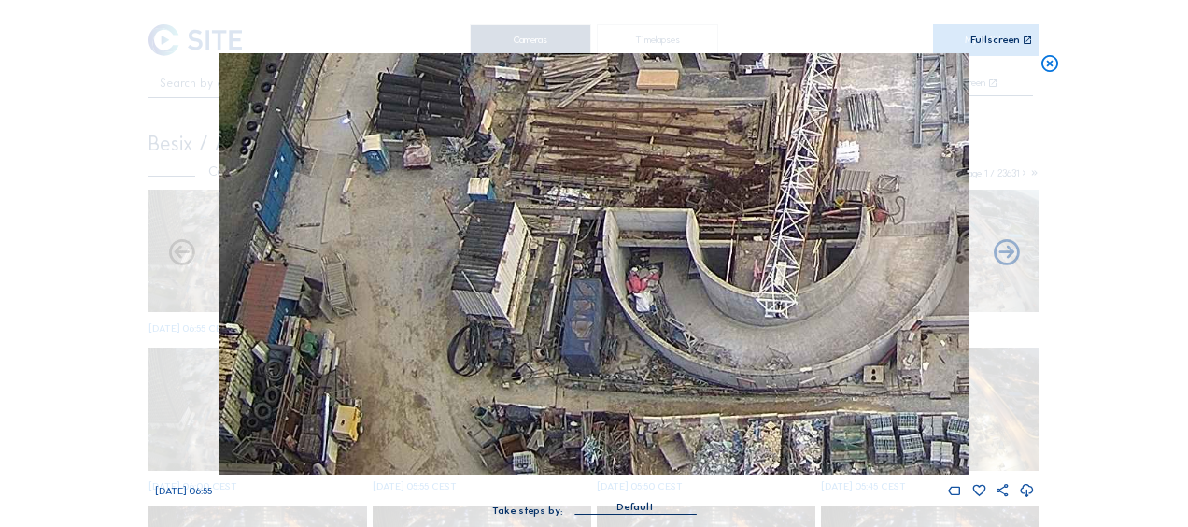
drag, startPoint x: 737, startPoint y: 416, endPoint x: 523, endPoint y: 292, distance: 247.3
click at [515, 282] on img at bounding box center [593, 263] width 749 height 421
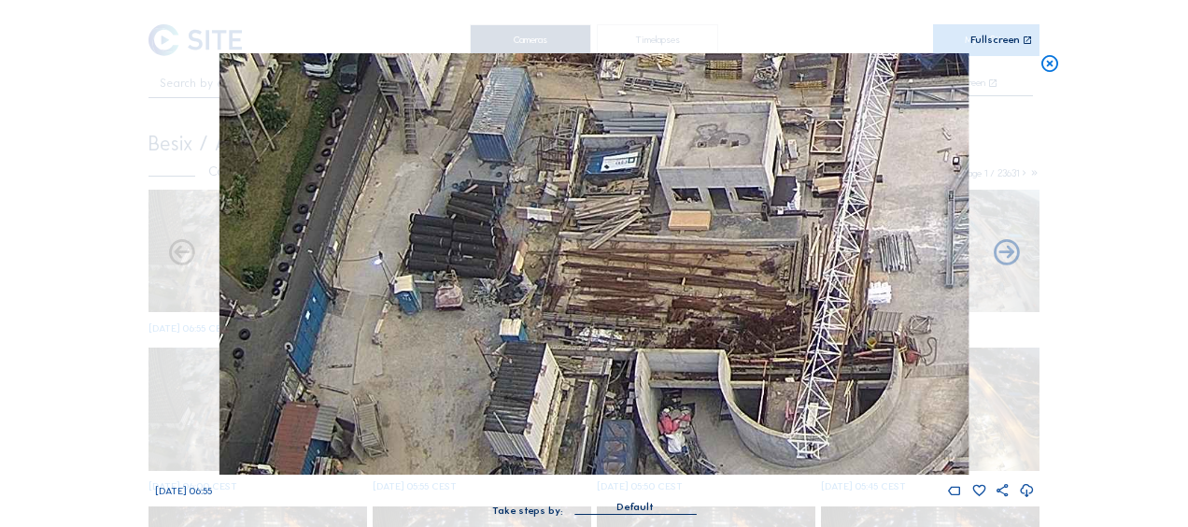
drag, startPoint x: 632, startPoint y: 199, endPoint x: 670, endPoint y: 341, distance: 147.0
click at [670, 341] on img at bounding box center [593, 263] width 749 height 421
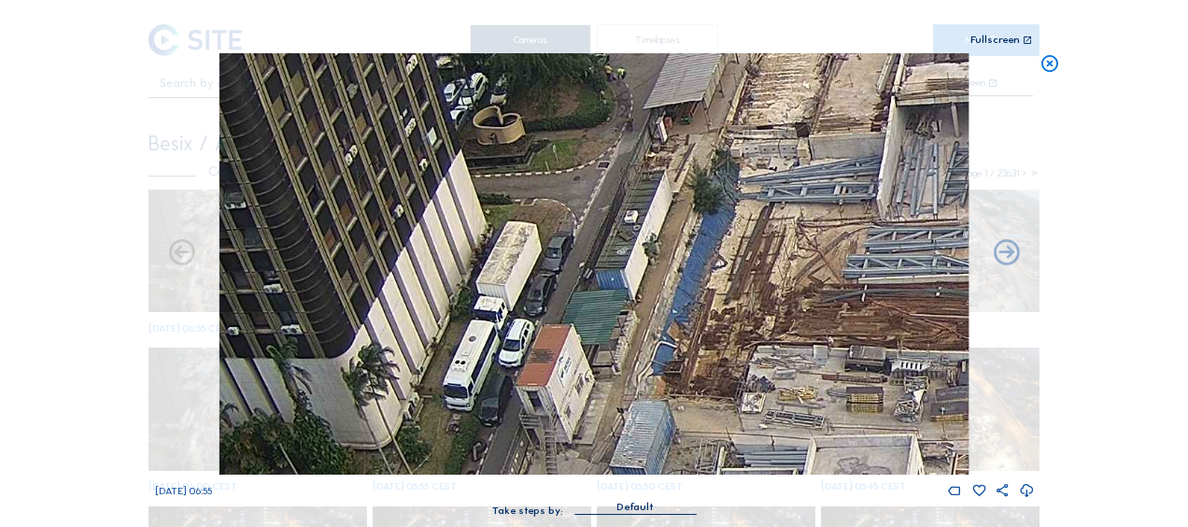
drag, startPoint x: 538, startPoint y: 189, endPoint x: 803, endPoint y: 291, distance: 284.4
click at [678, 522] on div "Mo 06 Oct 2025 06:55 Take steps by: Default" at bounding box center [594, 293] width 879 height 481
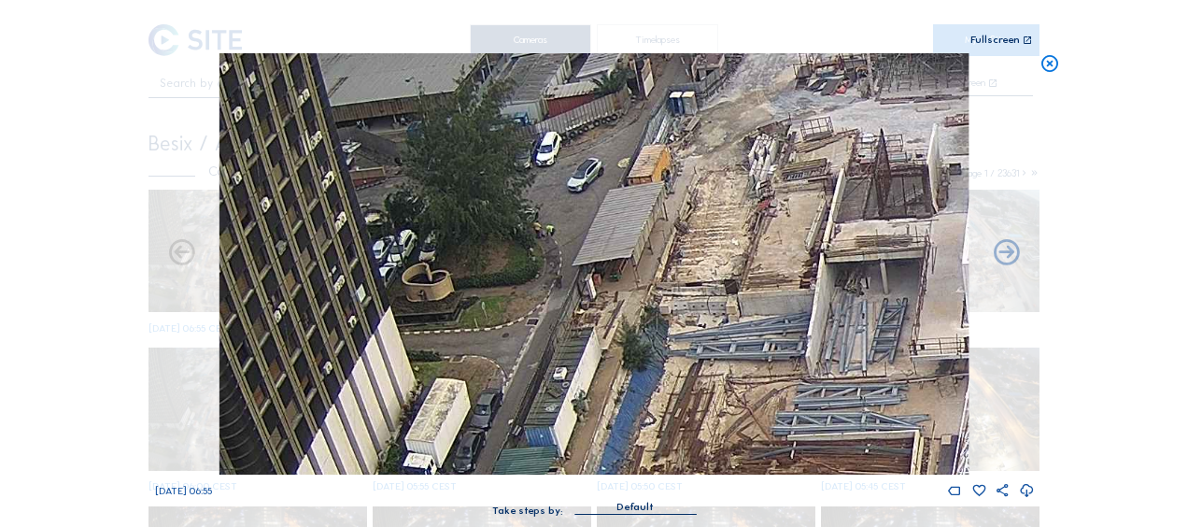
drag, startPoint x: 809, startPoint y: 201, endPoint x: 736, endPoint y: 358, distance: 173.0
click at [737, 357] on img at bounding box center [593, 263] width 749 height 421
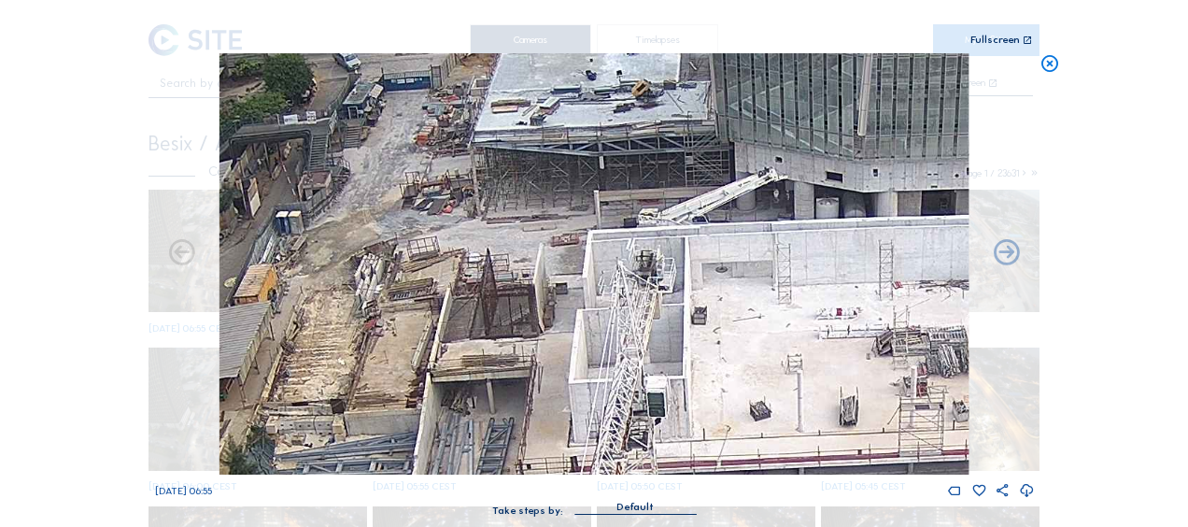
drag, startPoint x: 798, startPoint y: 213, endPoint x: 407, endPoint y: 332, distance: 409.1
click at [407, 332] on img at bounding box center [593, 263] width 749 height 421
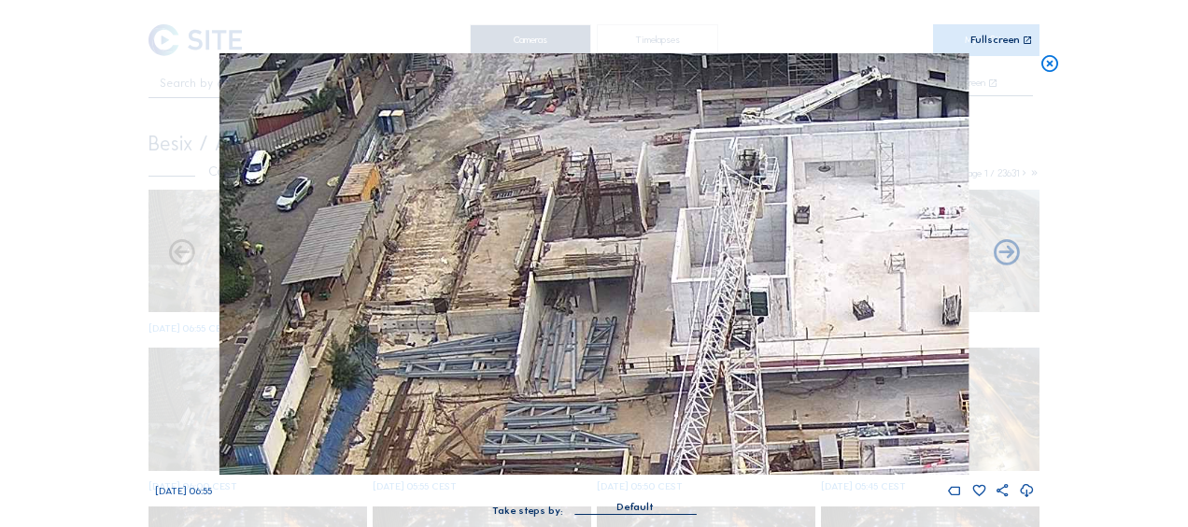
drag, startPoint x: 566, startPoint y: 251, endPoint x: 785, endPoint y: 168, distance: 234.6
click at [785, 168] on img at bounding box center [593, 263] width 749 height 421
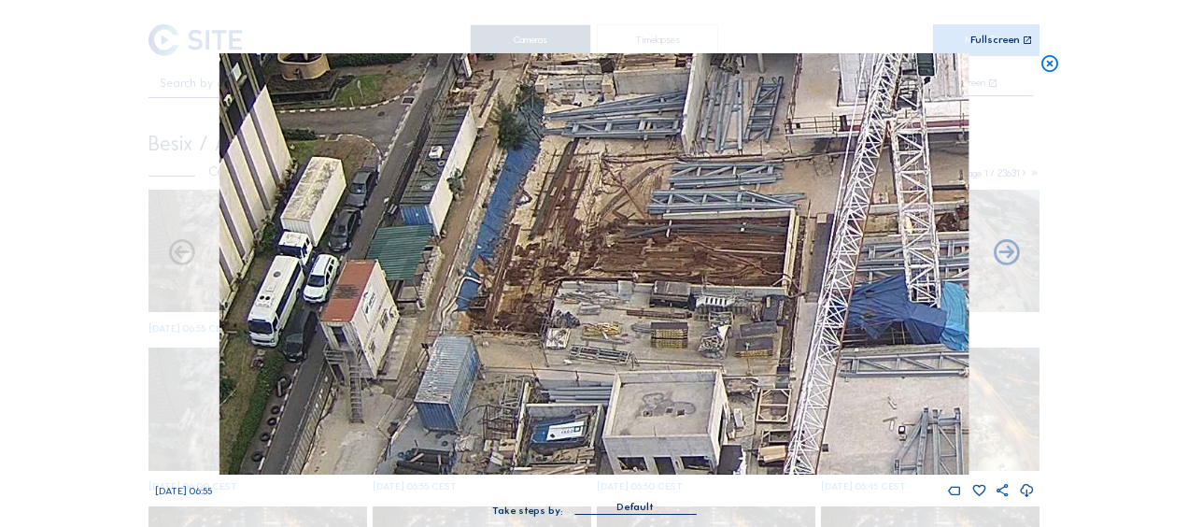
drag, startPoint x: 469, startPoint y: 330, endPoint x: 531, endPoint y: 70, distance: 267.0
click at [521, 67] on img at bounding box center [593, 263] width 749 height 421
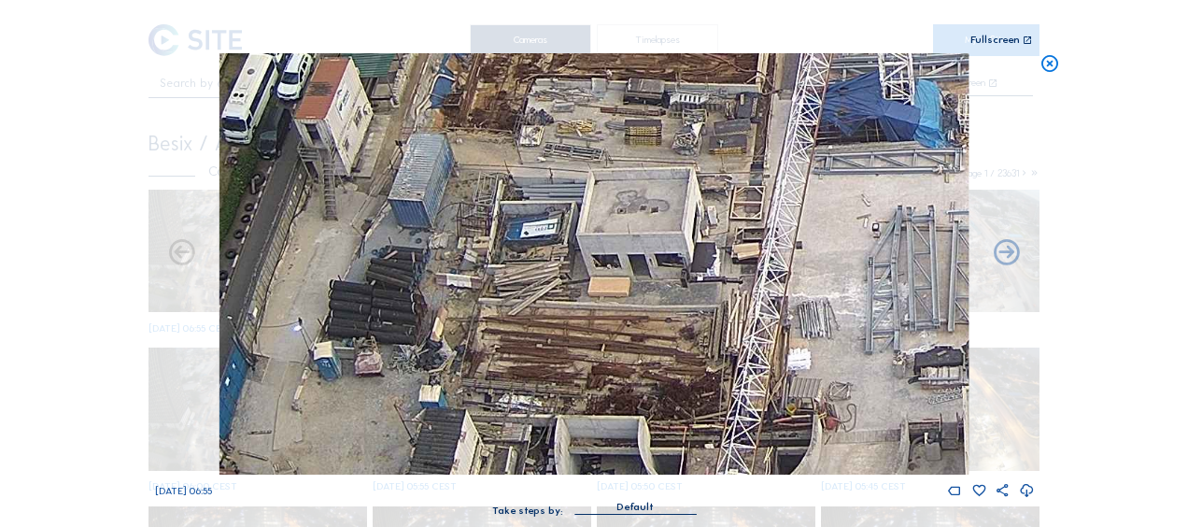
drag, startPoint x: 642, startPoint y: 291, endPoint x: 632, endPoint y: 342, distance: 51.5
click at [627, 122] on img at bounding box center [593, 263] width 749 height 421
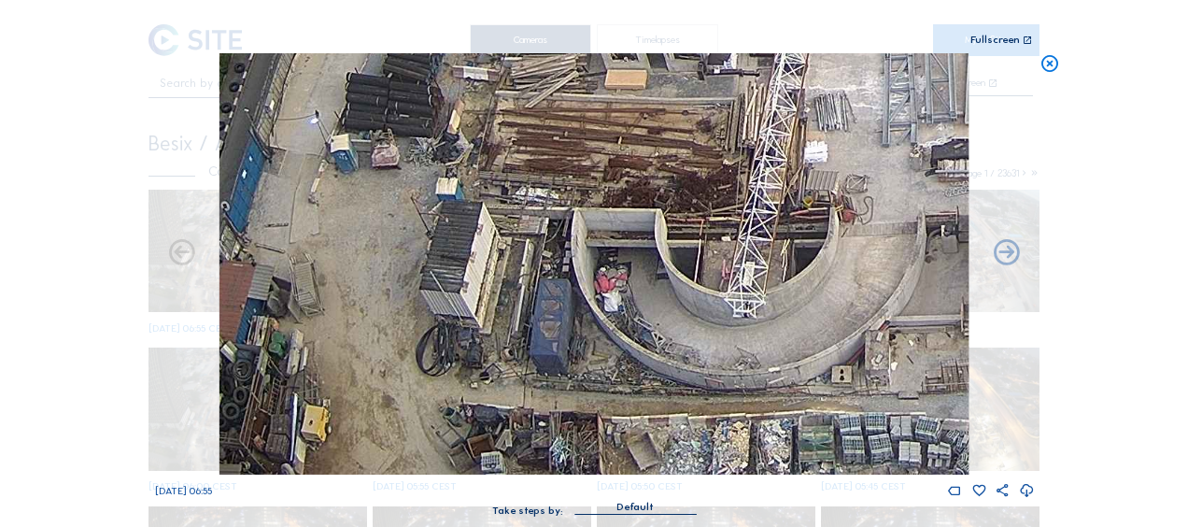
drag, startPoint x: 624, startPoint y: 366, endPoint x: 607, endPoint y: 258, distance: 109.6
click at [646, 176] on img at bounding box center [593, 263] width 749 height 421
click at [562, 275] on img at bounding box center [593, 263] width 749 height 421
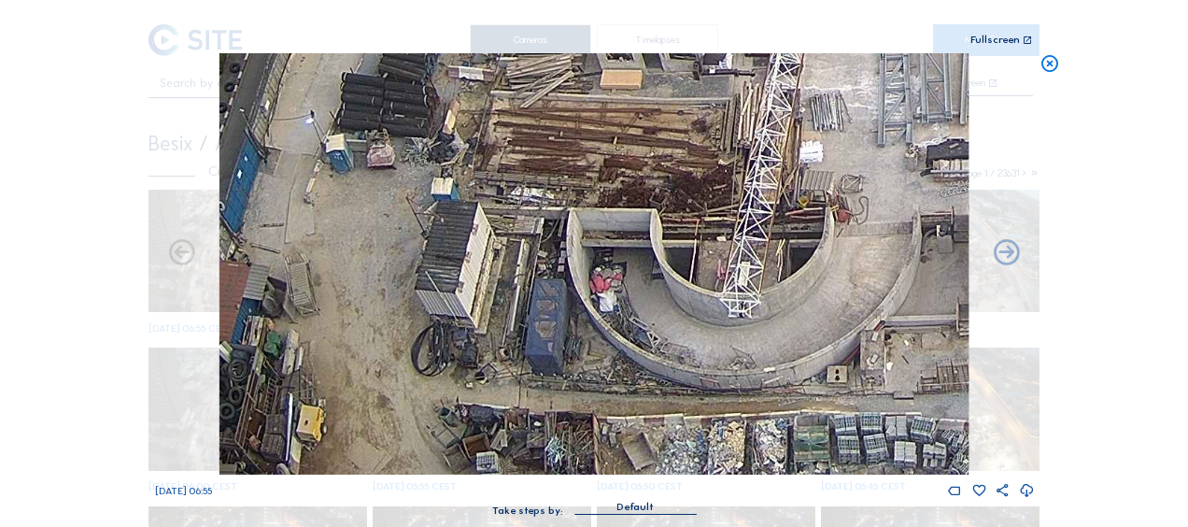
click at [1049, 73] on icon at bounding box center [1049, 63] width 21 height 21
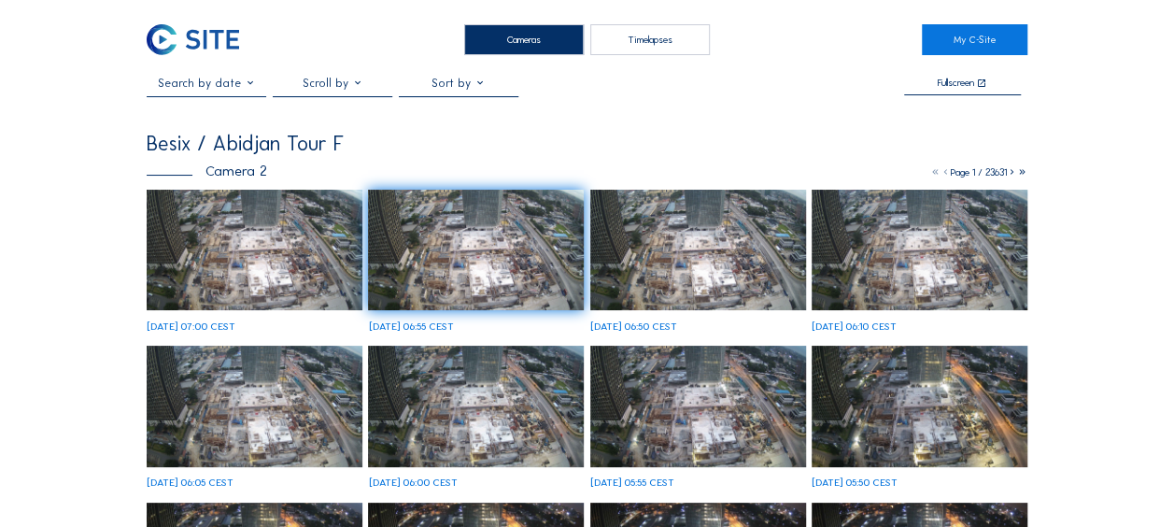
click at [166, 46] on img at bounding box center [193, 39] width 92 height 31
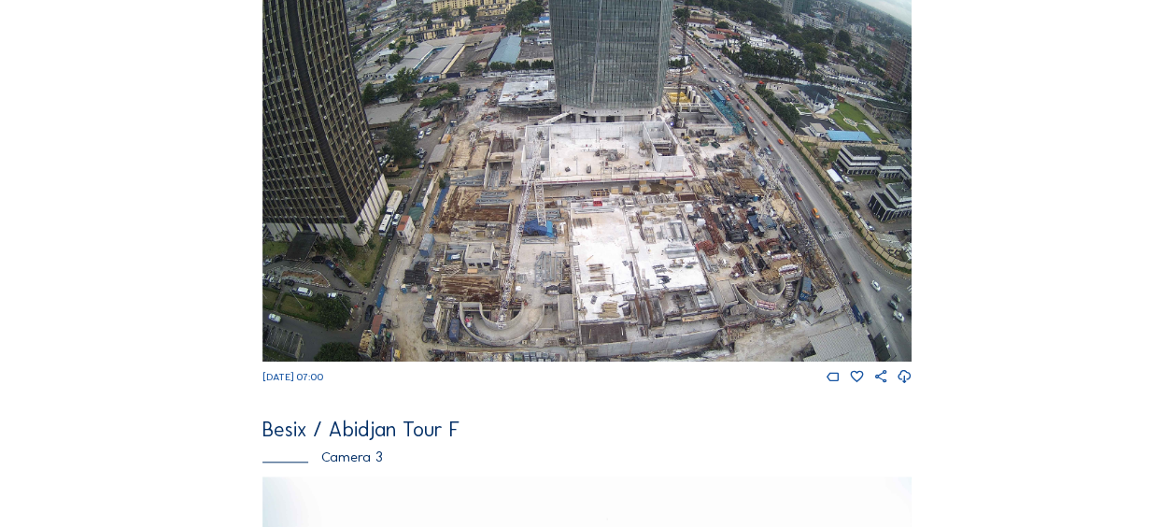
scroll to position [1027, 0]
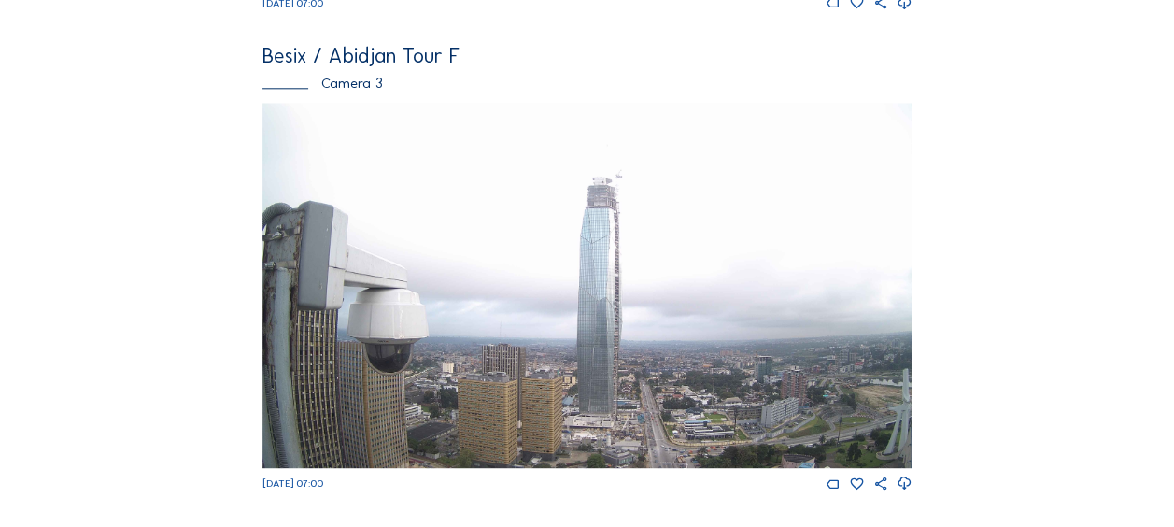
click at [707, 455] on img at bounding box center [586, 285] width 649 height 365
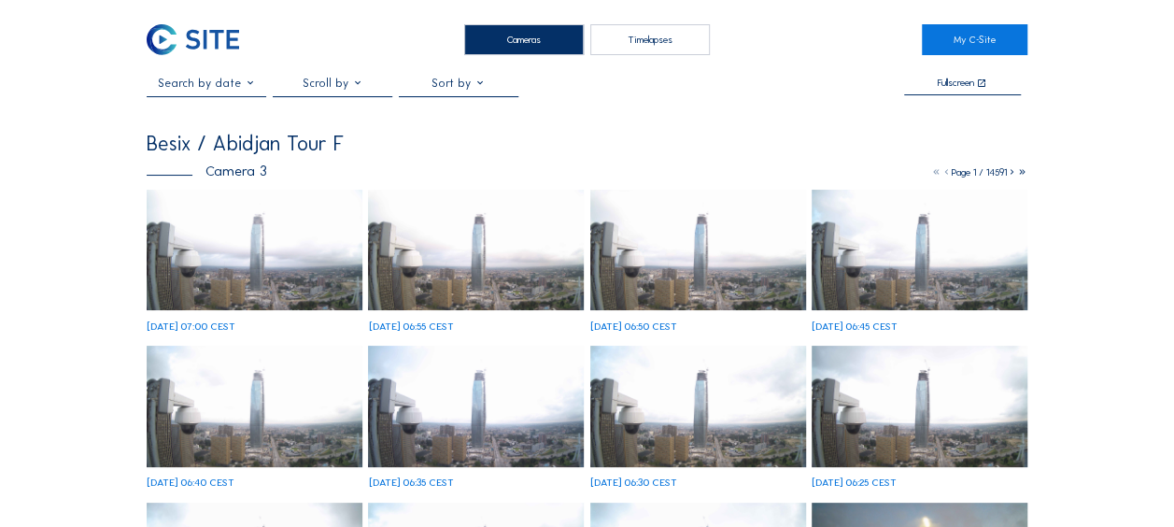
click at [314, 277] on img at bounding box center [255, 250] width 216 height 121
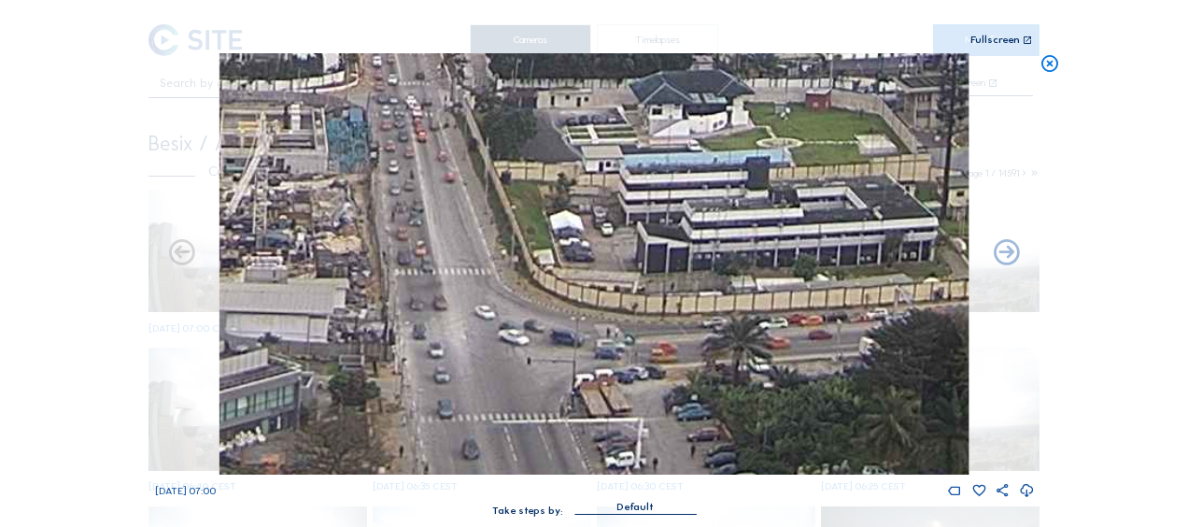
drag, startPoint x: 698, startPoint y: 433, endPoint x: 638, endPoint y: 261, distance: 183.1
click at [635, 251] on img at bounding box center [593, 263] width 749 height 421
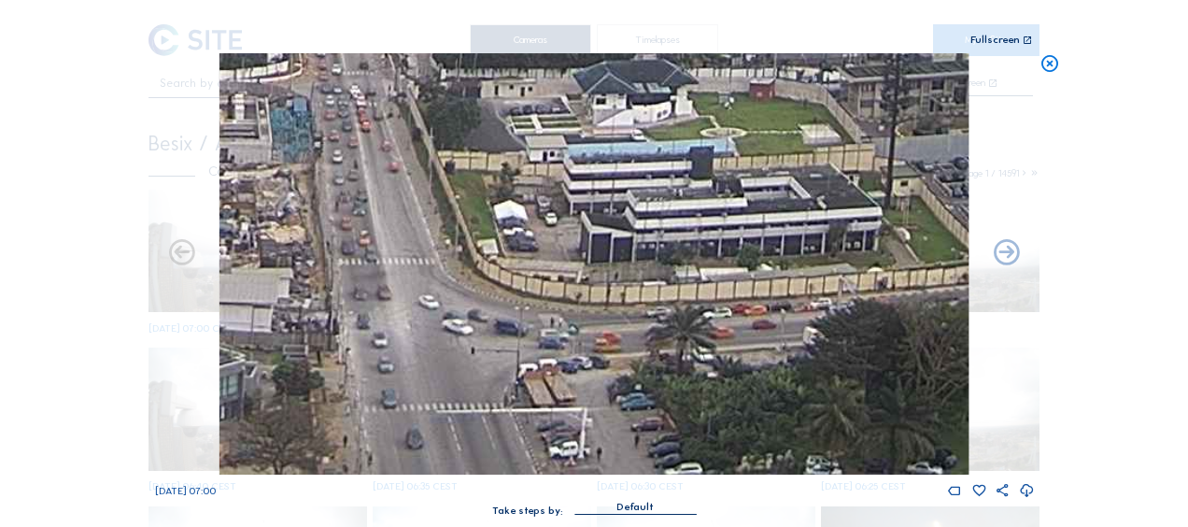
drag, startPoint x: 596, startPoint y: 392, endPoint x: 532, endPoint y: 287, distance: 123.1
click at [533, 287] on img at bounding box center [593, 263] width 749 height 421
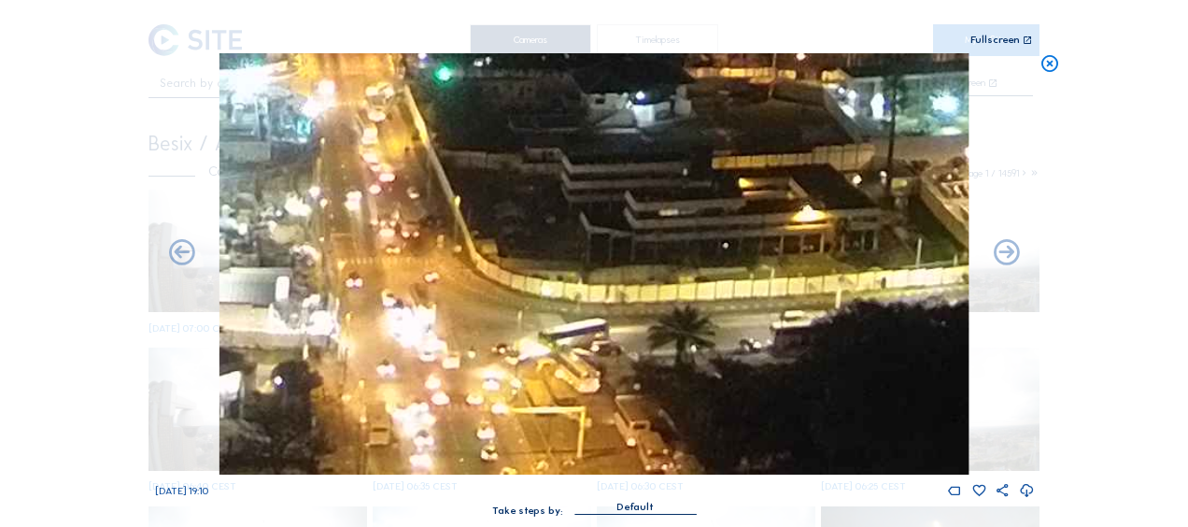
click at [1046, 67] on icon at bounding box center [1049, 63] width 21 height 21
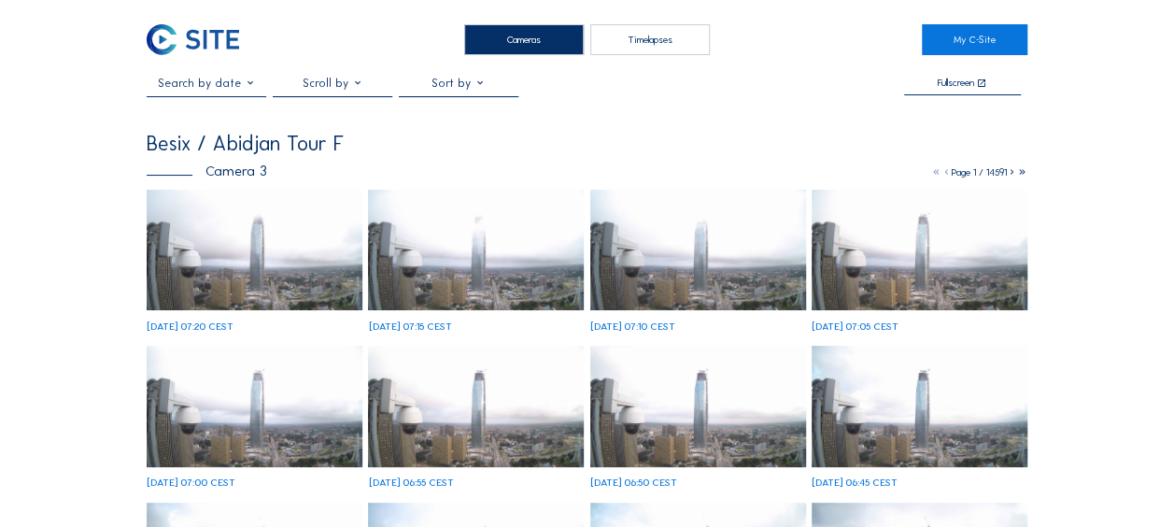
click at [167, 49] on img at bounding box center [193, 39] width 92 height 31
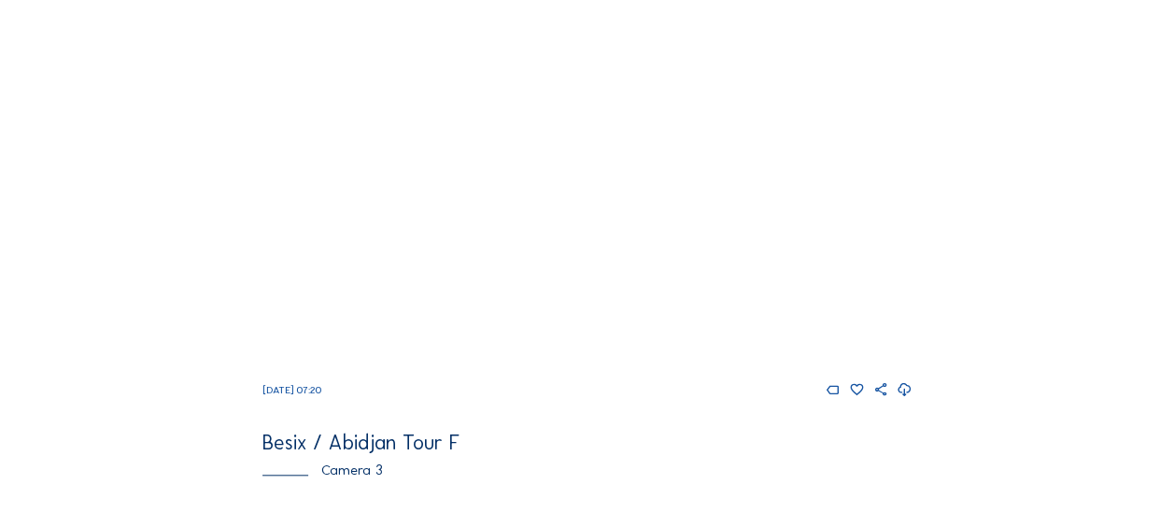
scroll to position [747, 0]
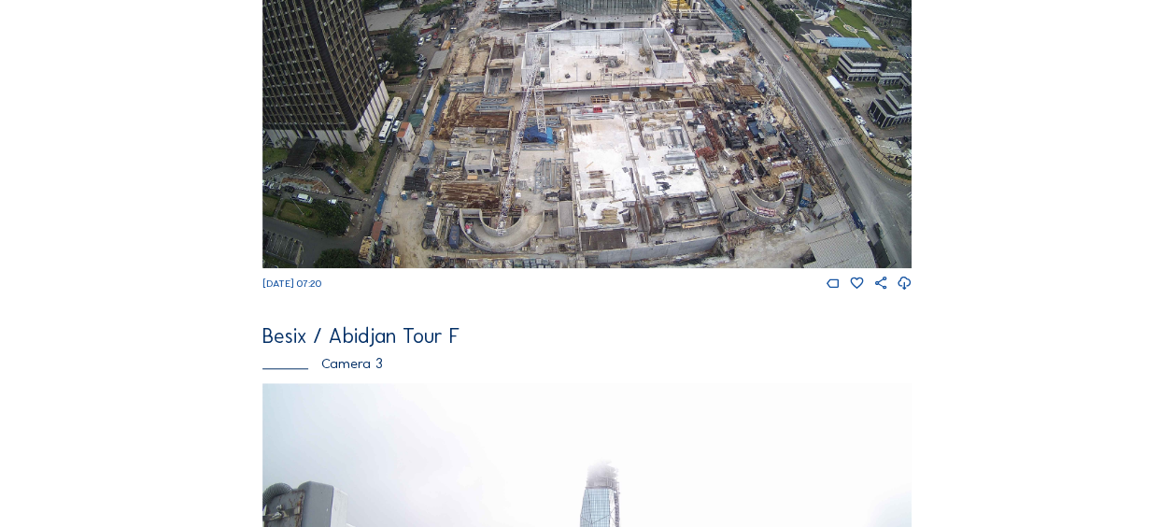
click at [560, 172] on img at bounding box center [586, 85] width 649 height 365
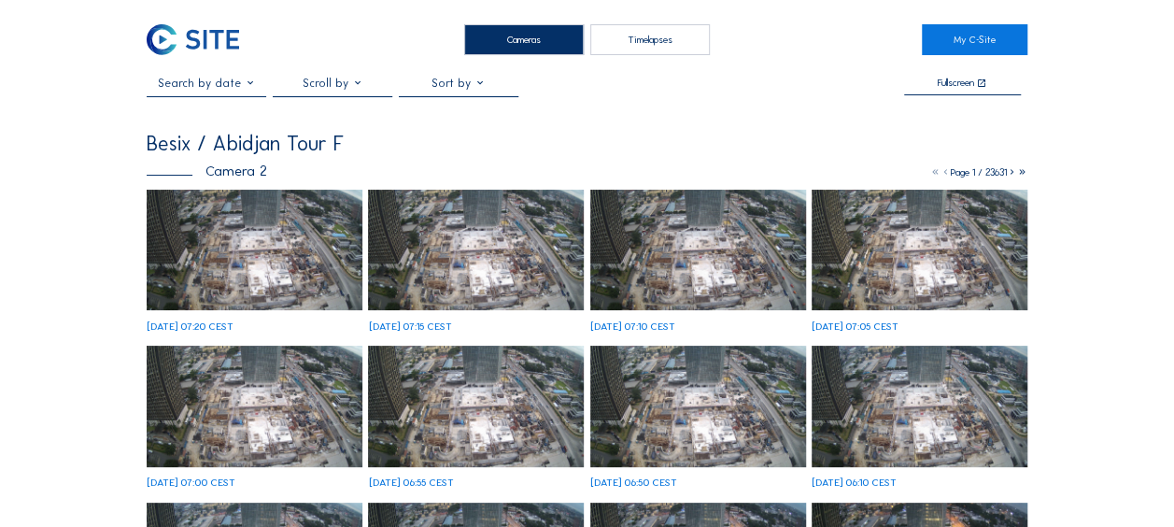
click at [234, 273] on img at bounding box center [255, 250] width 216 height 121
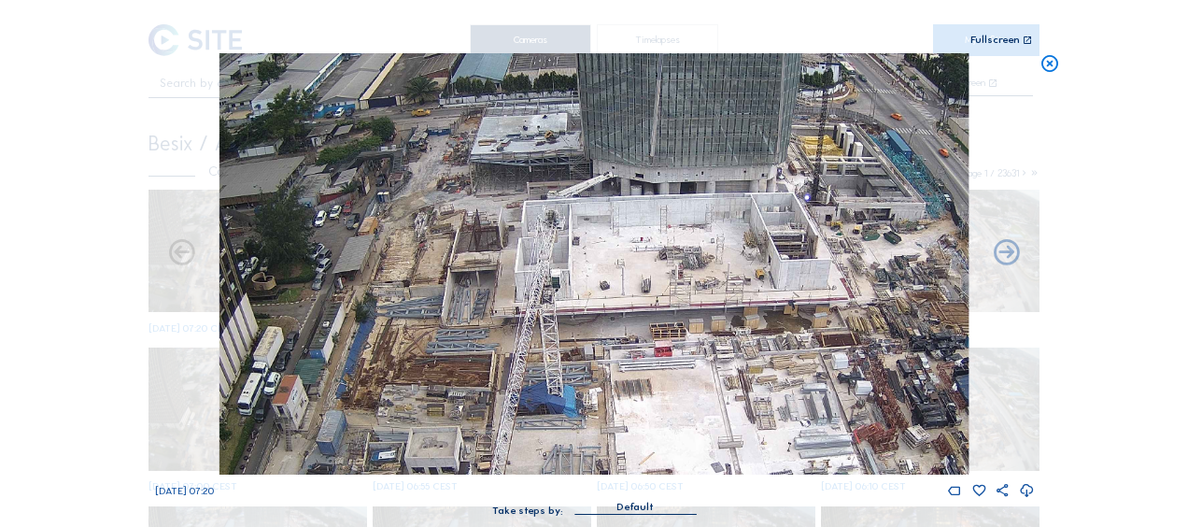
drag, startPoint x: 366, startPoint y: 181, endPoint x: 402, endPoint y: 285, distance: 109.6
click at [402, 285] on img at bounding box center [593, 263] width 749 height 421
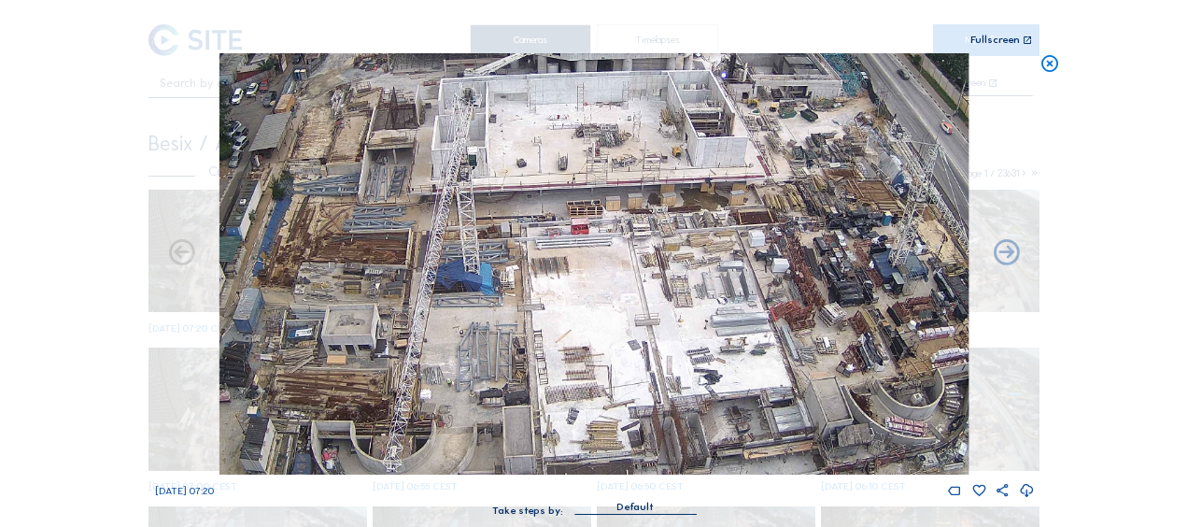
drag, startPoint x: 461, startPoint y: 386, endPoint x: 364, endPoint y: 242, distance: 173.5
click at [364, 241] on img at bounding box center [593, 263] width 749 height 421
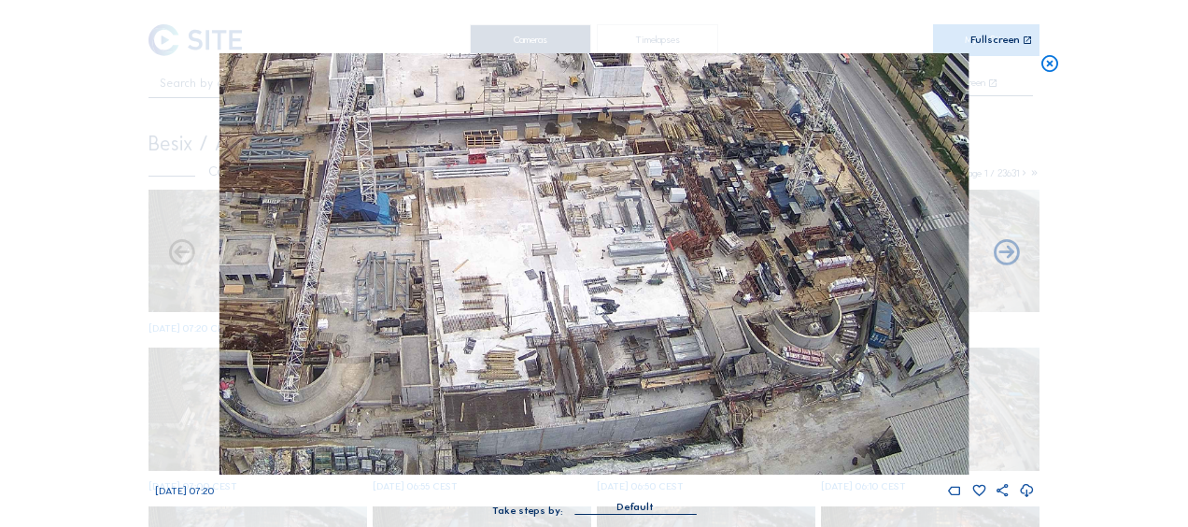
drag, startPoint x: 563, startPoint y: 402, endPoint x: 441, endPoint y: 209, distance: 228.0
click at [441, 209] on img at bounding box center [593, 263] width 749 height 421
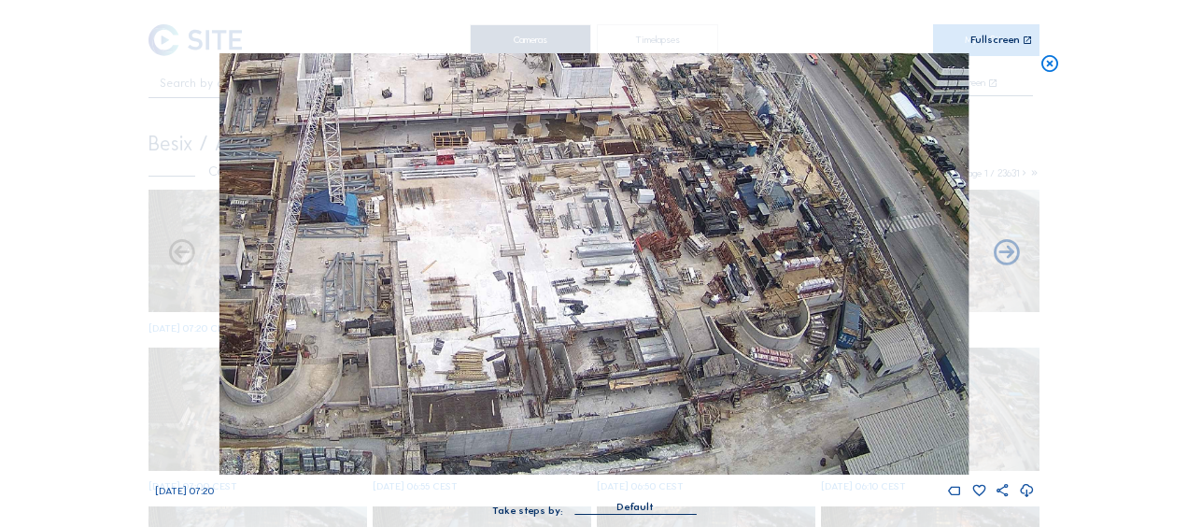
drag, startPoint x: 395, startPoint y: 264, endPoint x: 562, endPoint y: 244, distance: 168.4
click at [562, 244] on img at bounding box center [593, 263] width 749 height 421
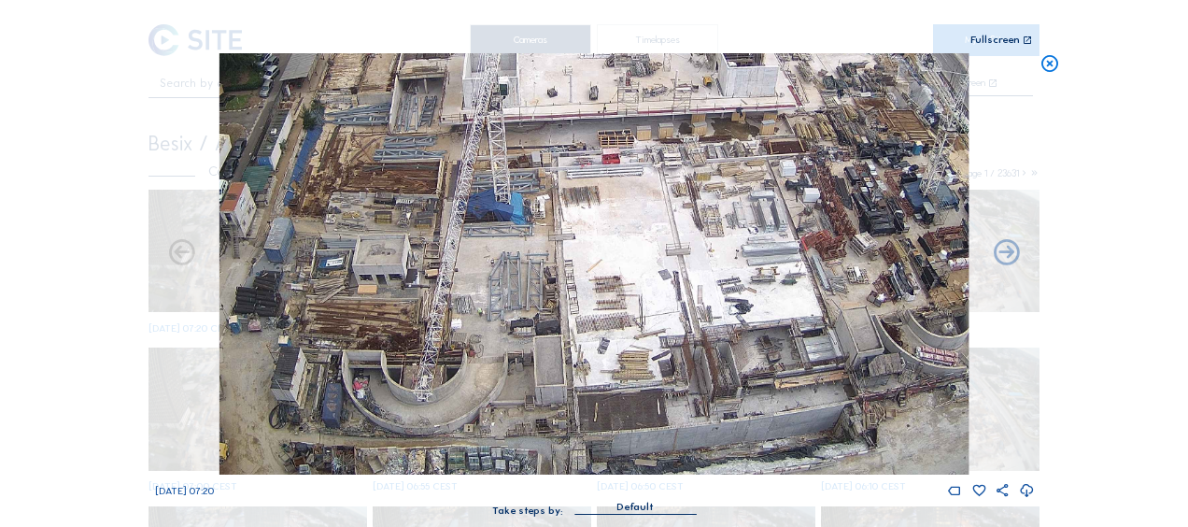
drag, startPoint x: 357, startPoint y: 325, endPoint x: 500, endPoint y: 301, distance: 145.8
click at [499, 304] on img at bounding box center [593, 263] width 749 height 421
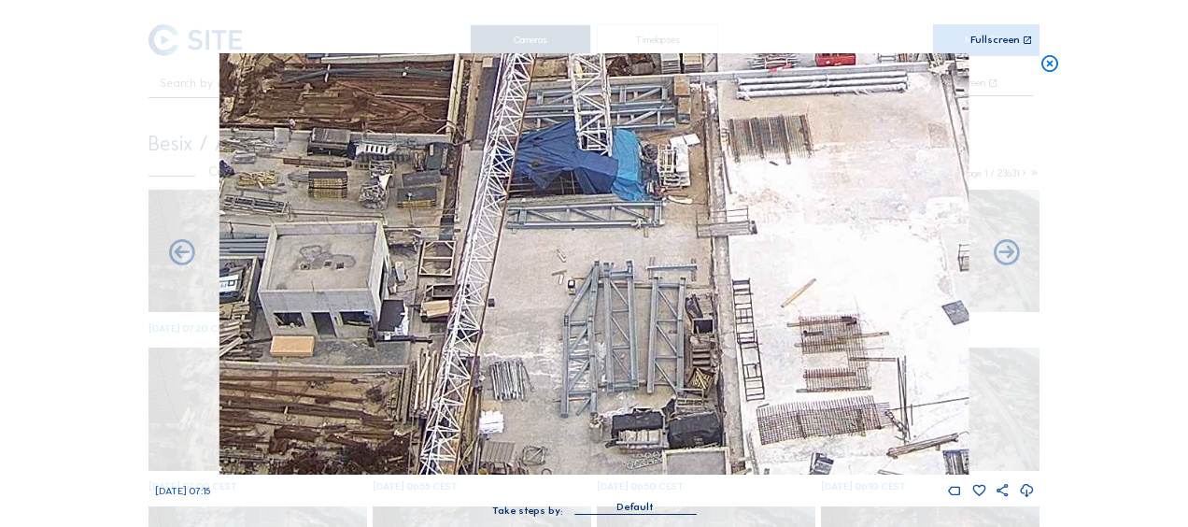
drag, startPoint x: 497, startPoint y: 165, endPoint x: 536, endPoint y: -6, distance: 175.3
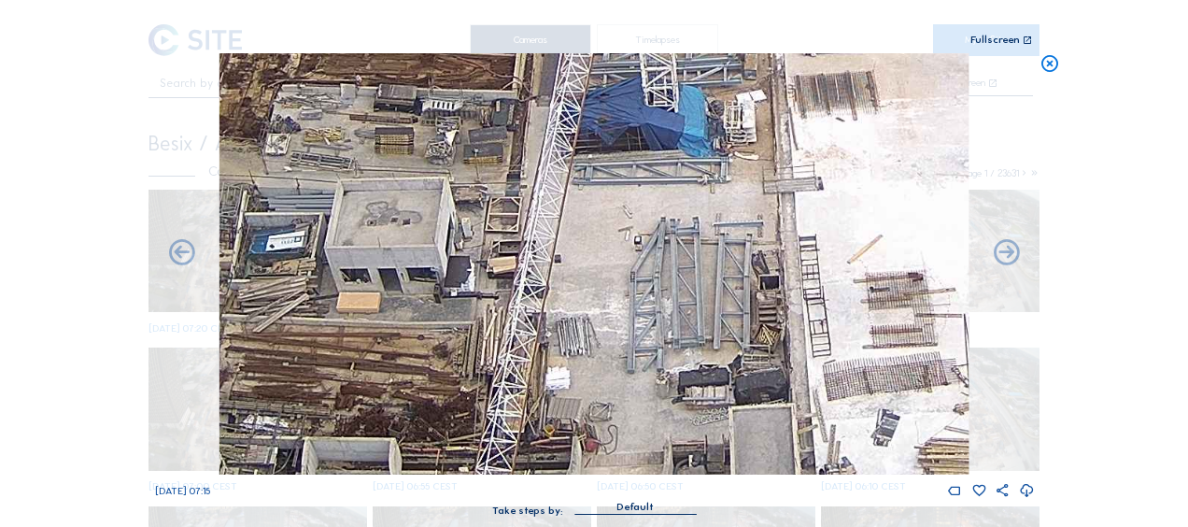
drag, startPoint x: 323, startPoint y: 279, endPoint x: 372, endPoint y: 492, distance: 218.4
click at [372, 492] on div "[DATE] 07:15" at bounding box center [594, 275] width 879 height 445
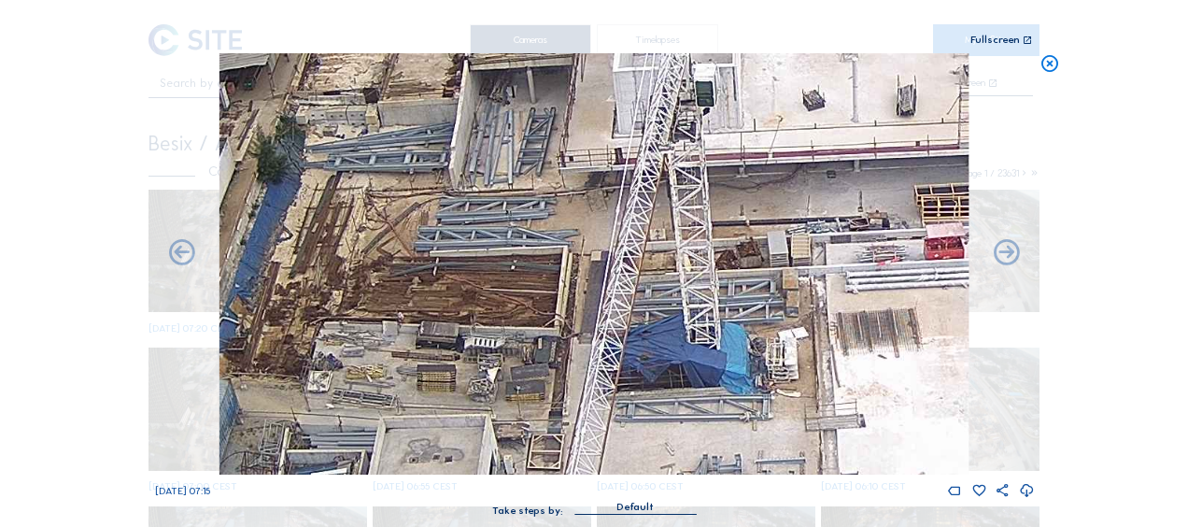
drag, startPoint x: 407, startPoint y: 318, endPoint x: 418, endPoint y: 388, distance: 70.0
click at [418, 388] on img at bounding box center [593, 263] width 749 height 421
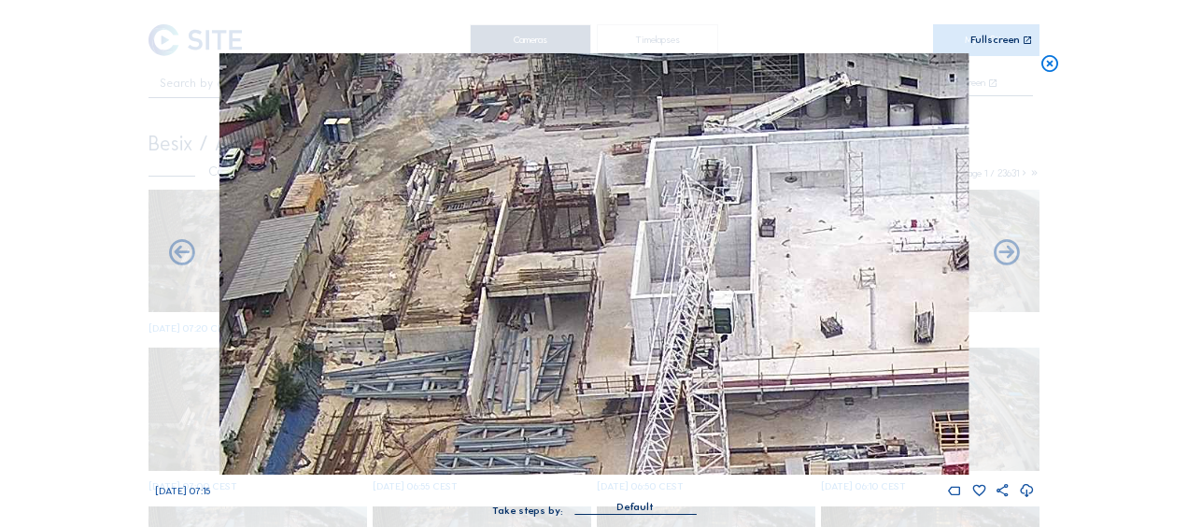
drag, startPoint x: 458, startPoint y: 361, endPoint x: 457, endPoint y: 400, distance: 38.3
click at [457, 402] on img at bounding box center [593, 263] width 749 height 421
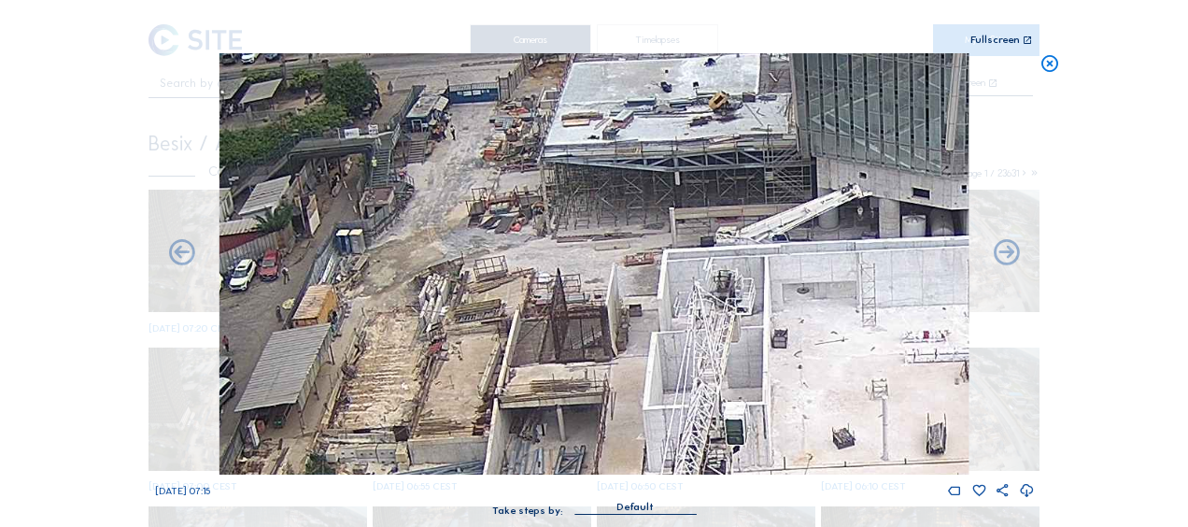
drag, startPoint x: 538, startPoint y: 282, endPoint x: 543, endPoint y: 339, distance: 57.2
click at [543, 339] on img at bounding box center [593, 263] width 749 height 421
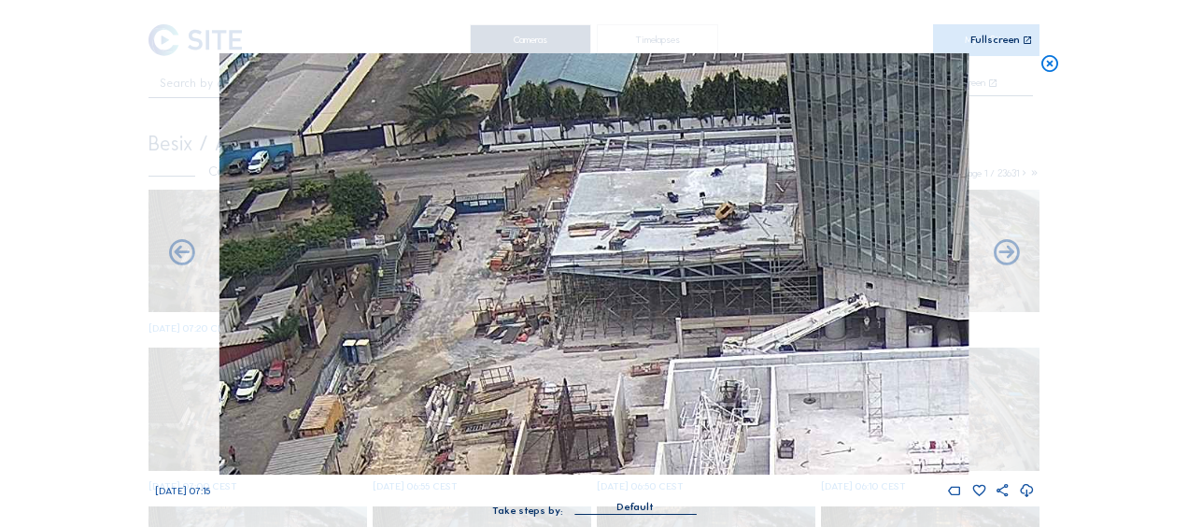
drag, startPoint x: 704, startPoint y: 196, endPoint x: 702, endPoint y: 310, distance: 113.9
click at [702, 310] on img at bounding box center [593, 263] width 749 height 421
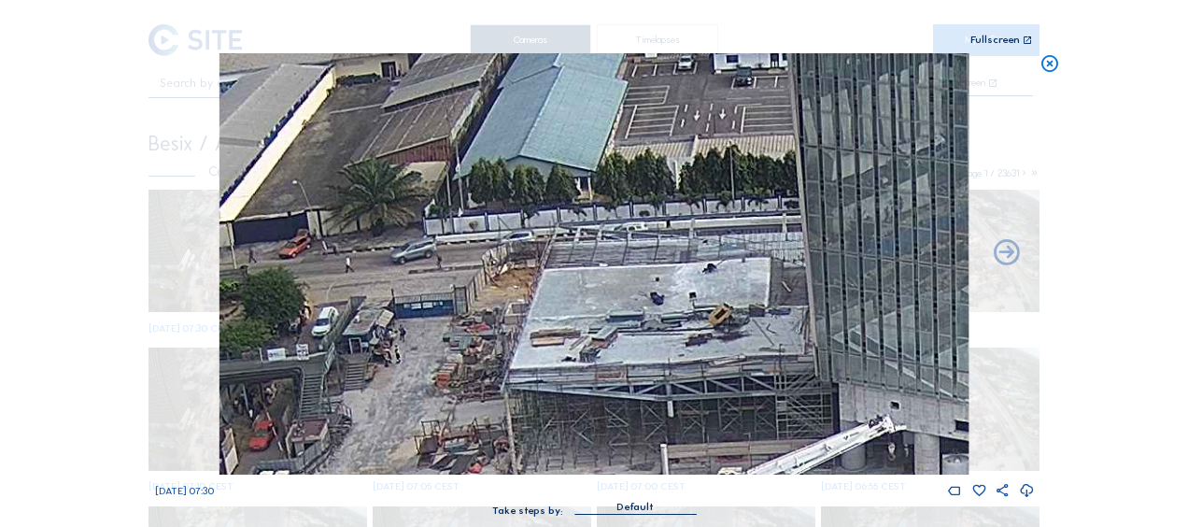
drag, startPoint x: 482, startPoint y: 105, endPoint x: 504, endPoint y: 436, distance: 332.2
click at [504, 436] on img at bounding box center [593, 263] width 749 height 421
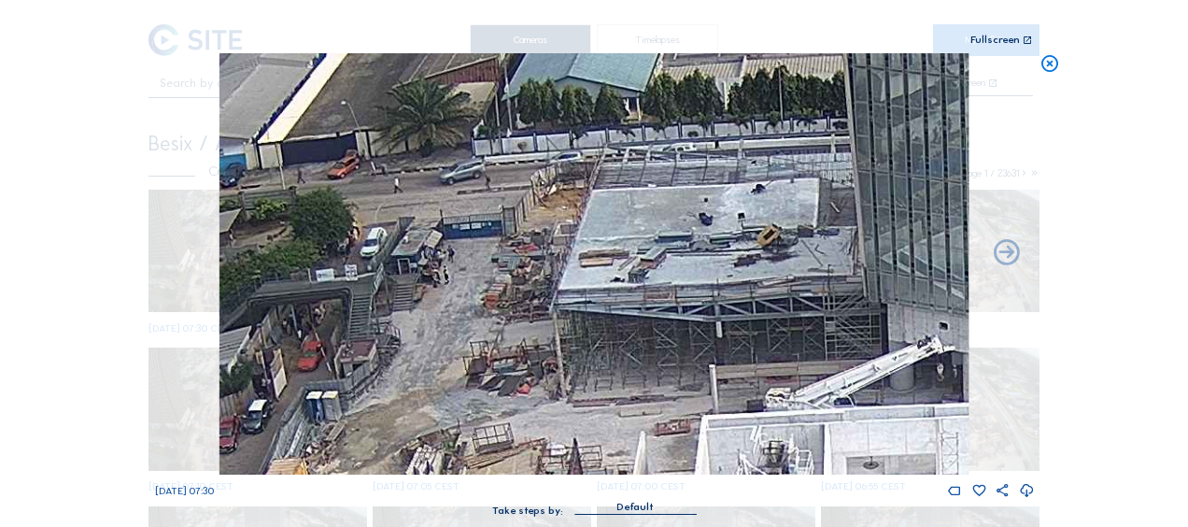
drag, startPoint x: 493, startPoint y: 369, endPoint x: 566, endPoint y: 261, distance: 129.8
click at [566, 261] on img at bounding box center [593, 263] width 749 height 421
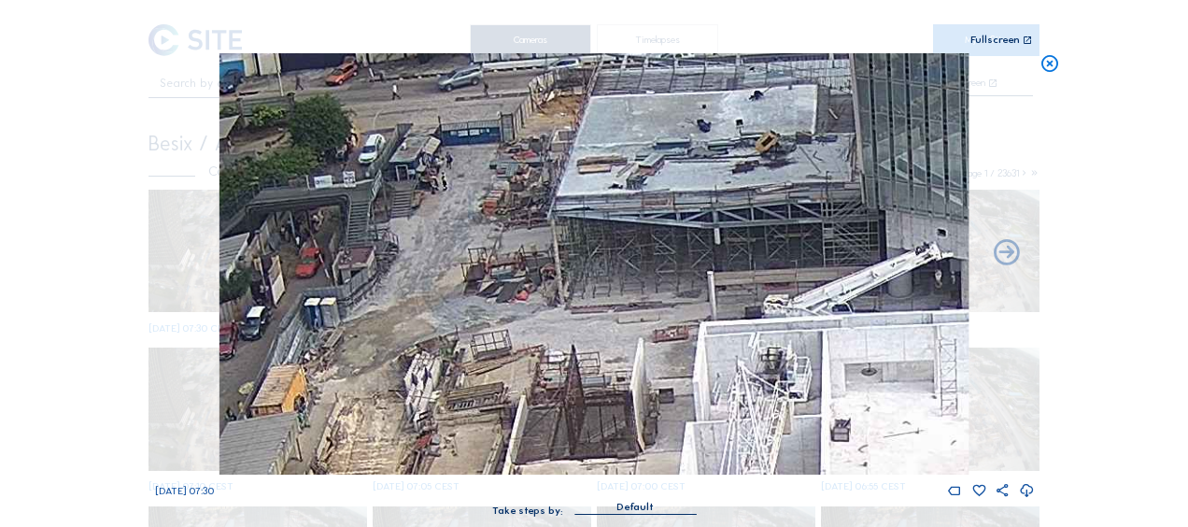
drag, startPoint x: 418, startPoint y: 316, endPoint x: 372, endPoint y: 140, distance: 181.6
click at [370, 138] on img at bounding box center [593, 263] width 749 height 421
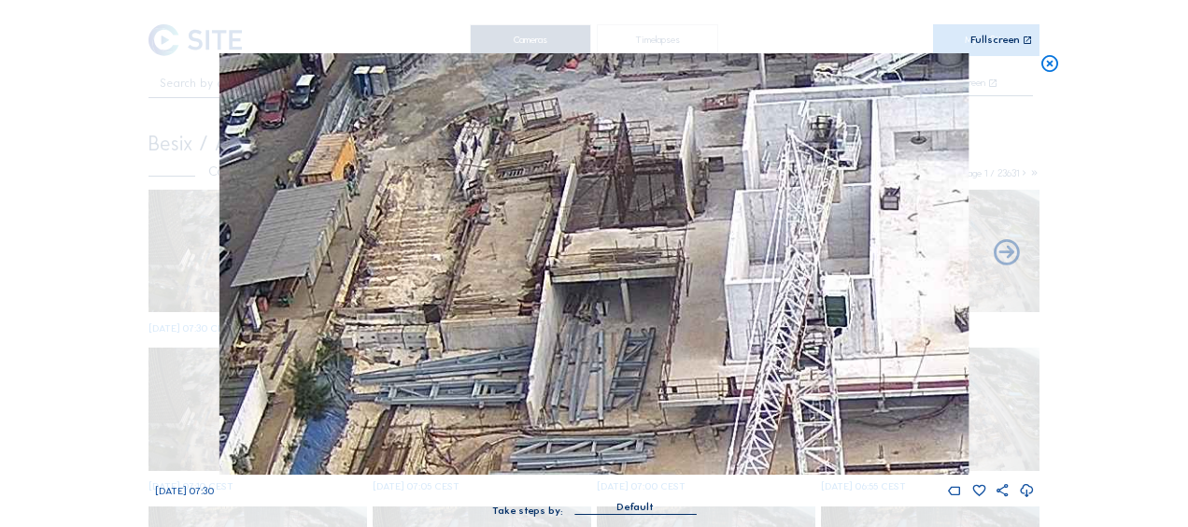
drag, startPoint x: 473, startPoint y: 331, endPoint x: 545, endPoint y: 213, distance: 138.7
click at [545, 213] on img at bounding box center [593, 263] width 749 height 421
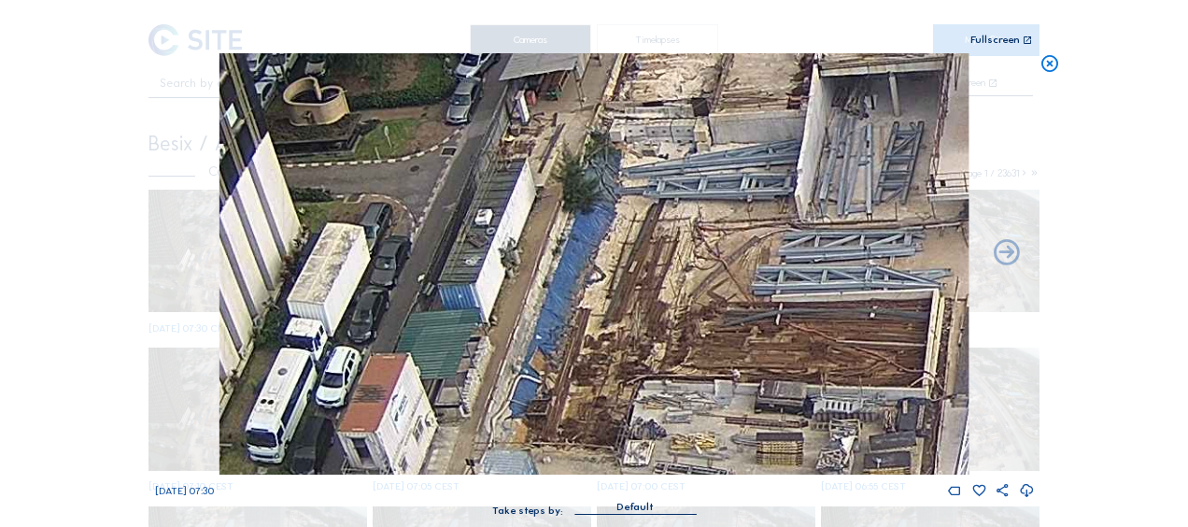
drag, startPoint x: 501, startPoint y: 315, endPoint x: 738, endPoint y: 128, distance: 301.1
click at [769, 109] on img at bounding box center [593, 263] width 749 height 421
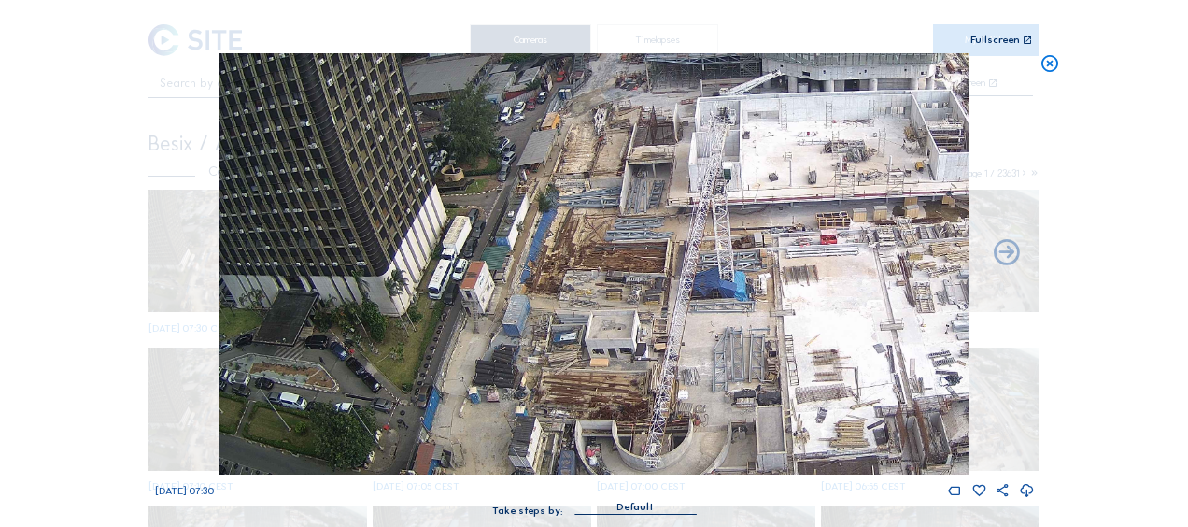
drag, startPoint x: 539, startPoint y: 370, endPoint x: 565, endPoint y: 170, distance: 201.5
click at [565, 170] on img at bounding box center [593, 263] width 749 height 421
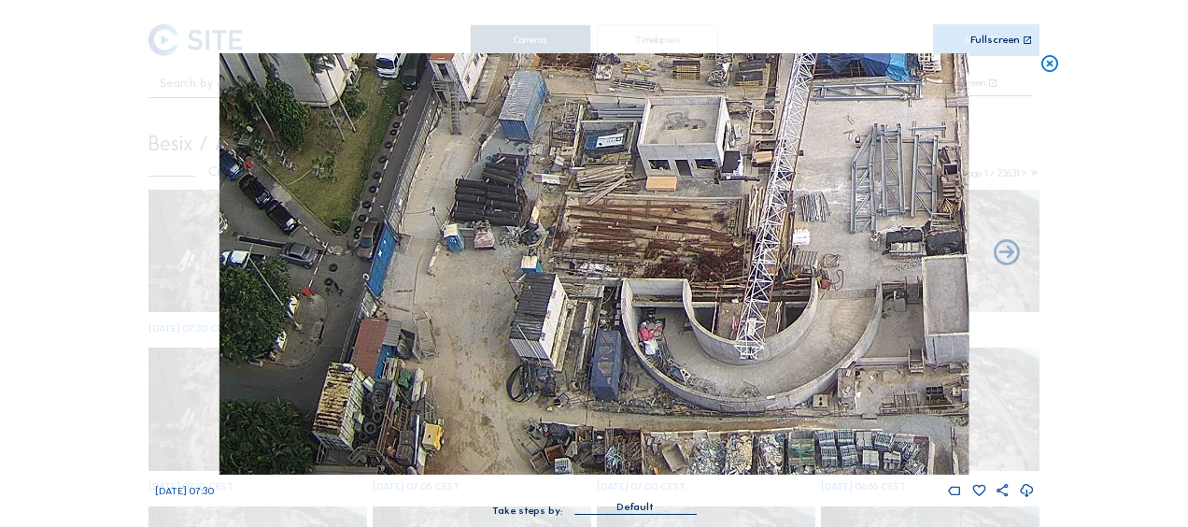
drag, startPoint x: 590, startPoint y: 354, endPoint x: 559, endPoint y: 193, distance: 163.5
click at [559, 193] on img at bounding box center [593, 263] width 749 height 421
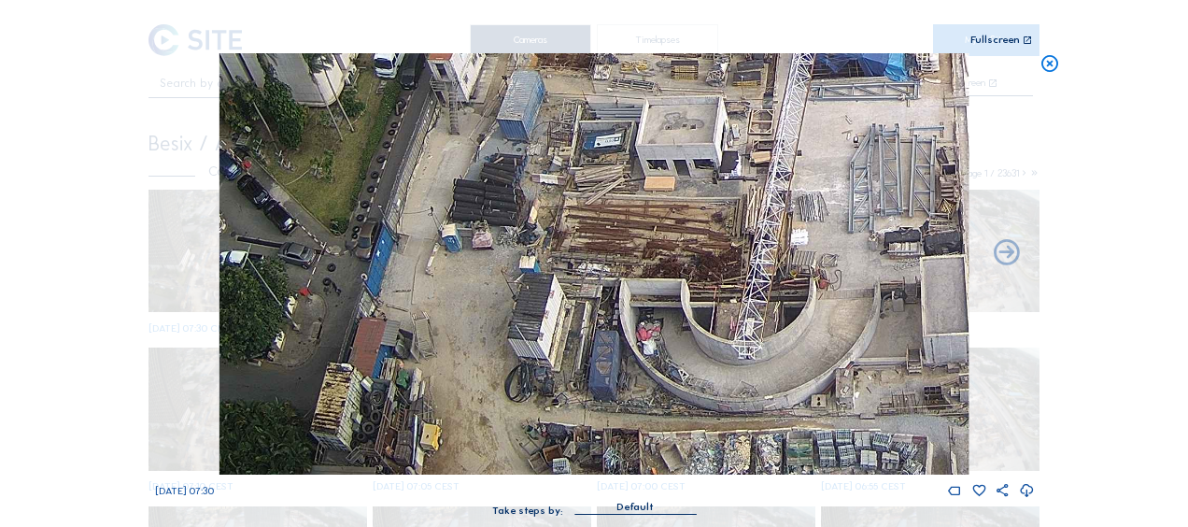
click at [663, 342] on img at bounding box center [593, 263] width 749 height 421
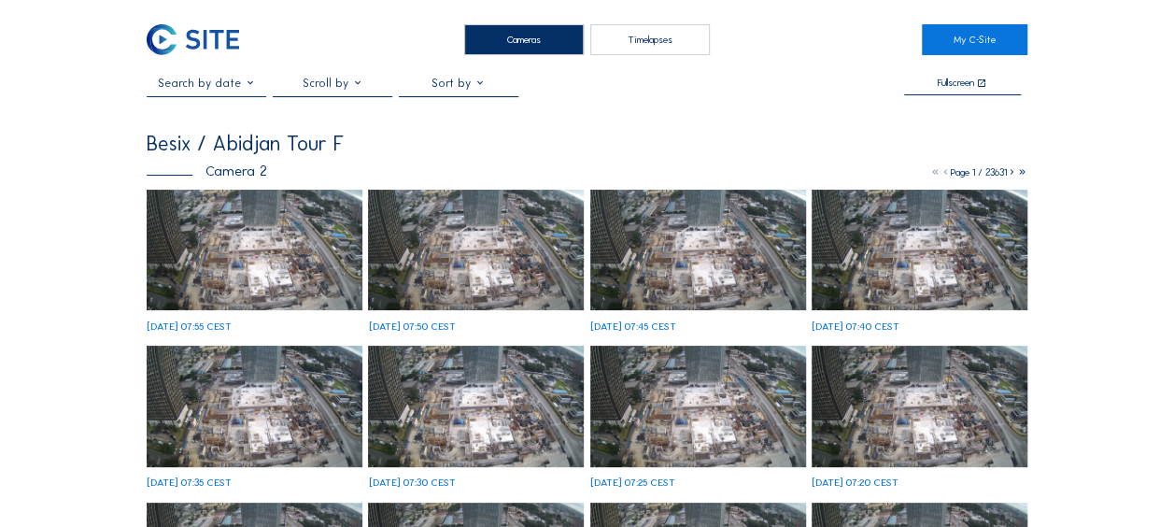
click at [262, 243] on img at bounding box center [255, 250] width 216 height 121
